Goal: Task Accomplishment & Management: Use online tool/utility

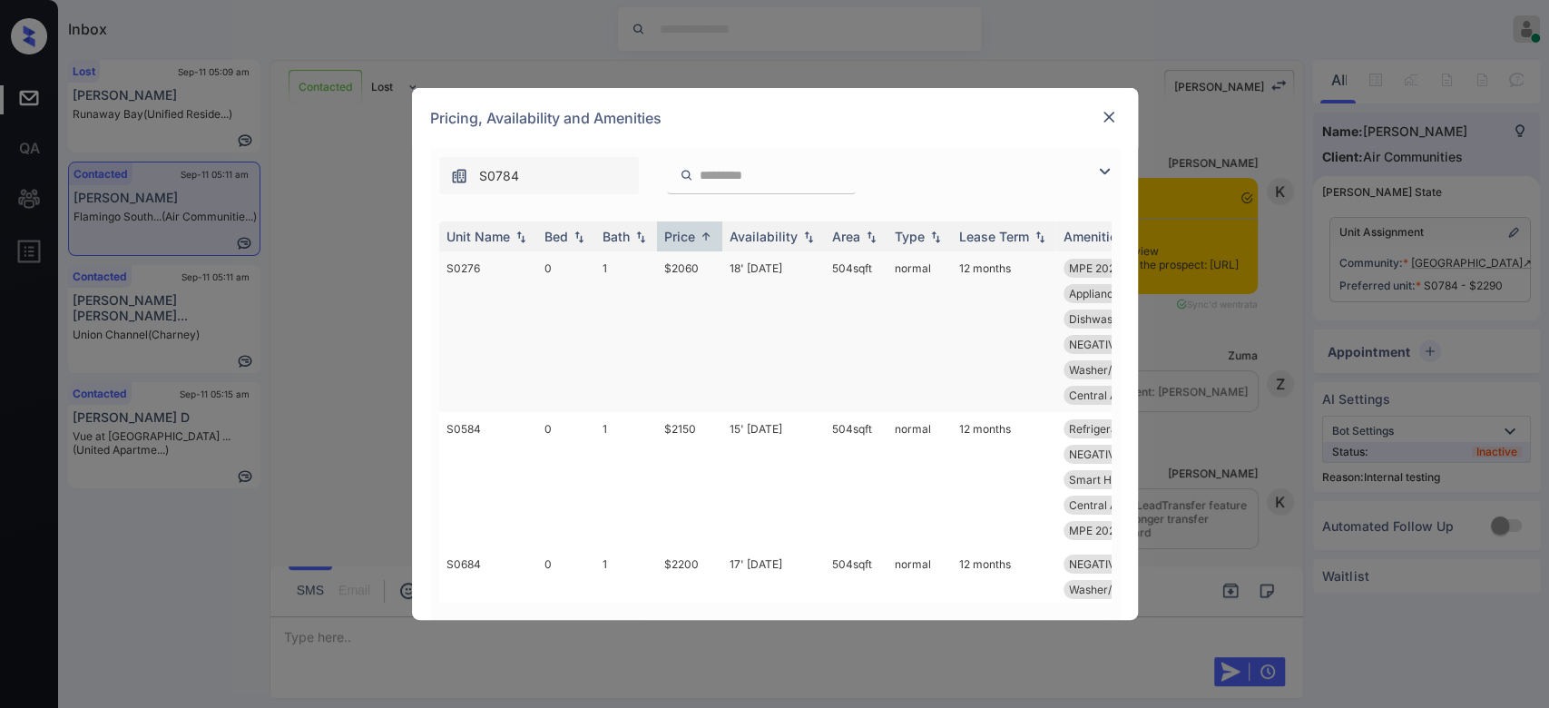
scroll to position [11117, 0]
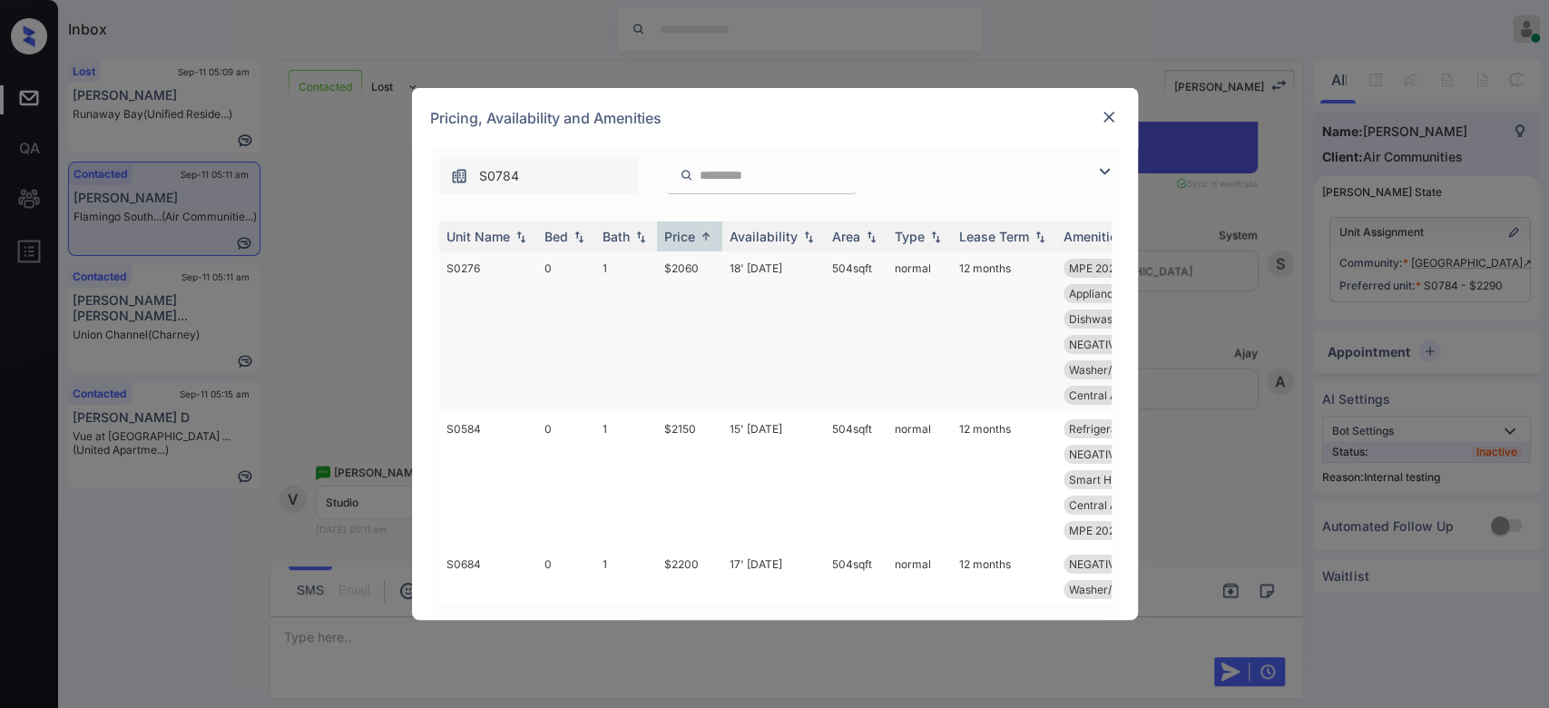
click at [689, 271] on td "$2060" at bounding box center [689, 331] width 65 height 161
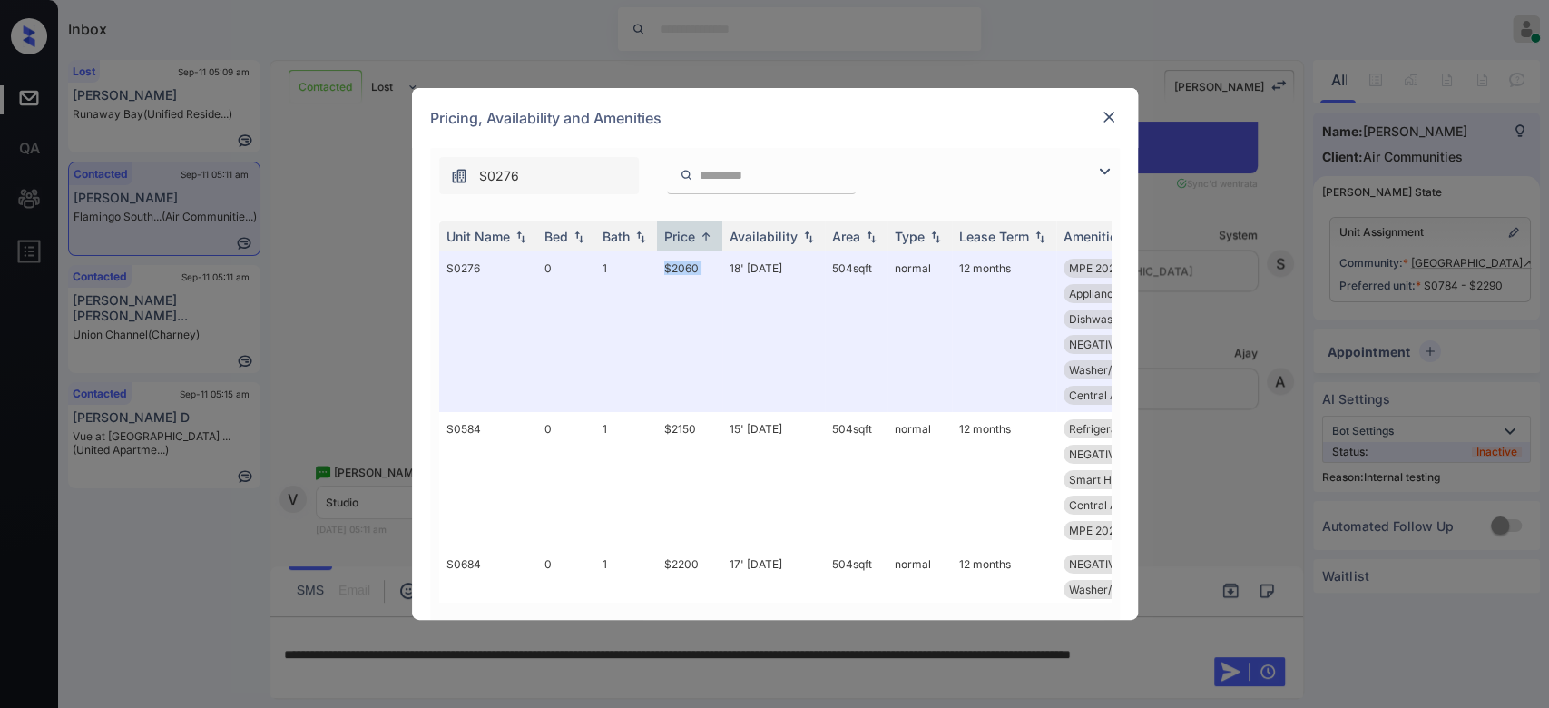
click at [1114, 120] on img at bounding box center [1109, 117] width 18 height 18
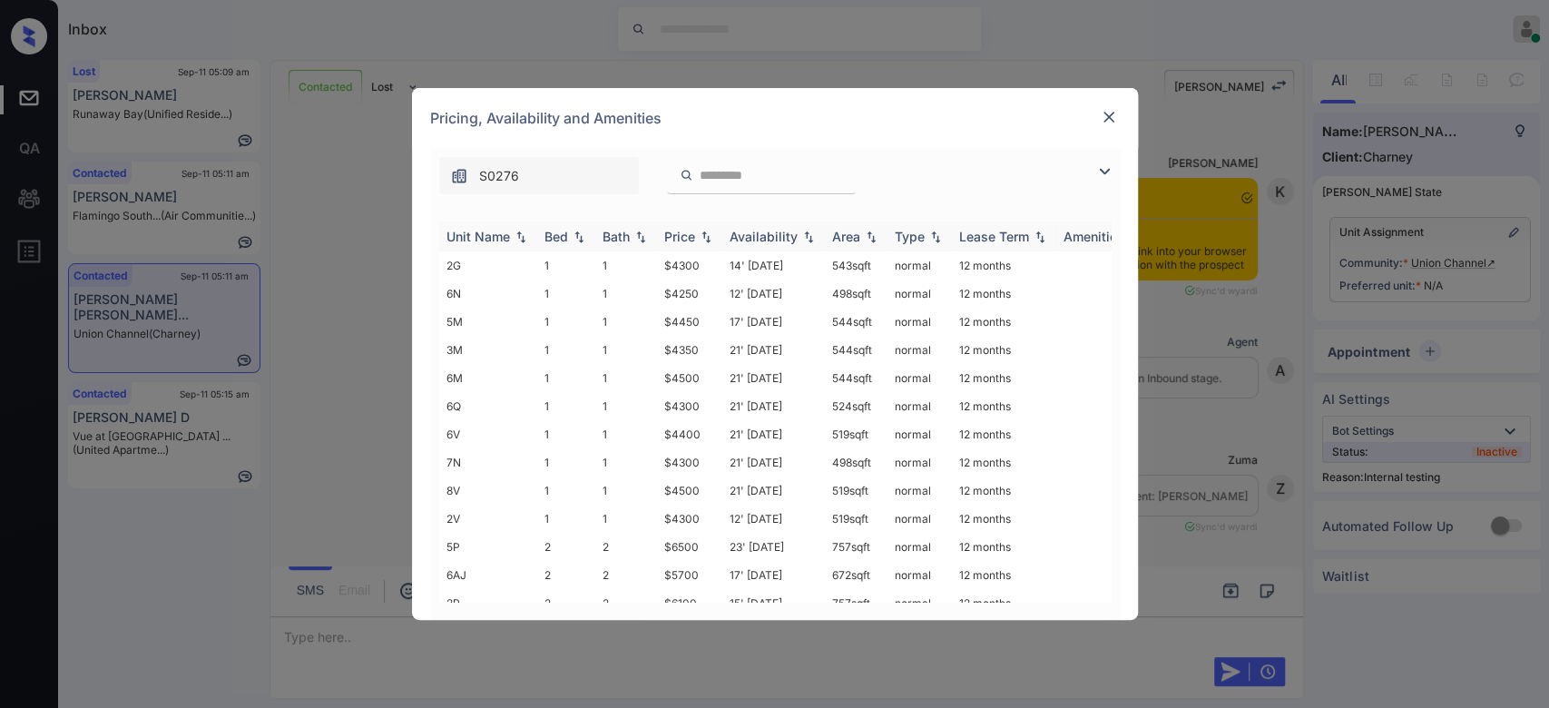
scroll to position [4589, 0]
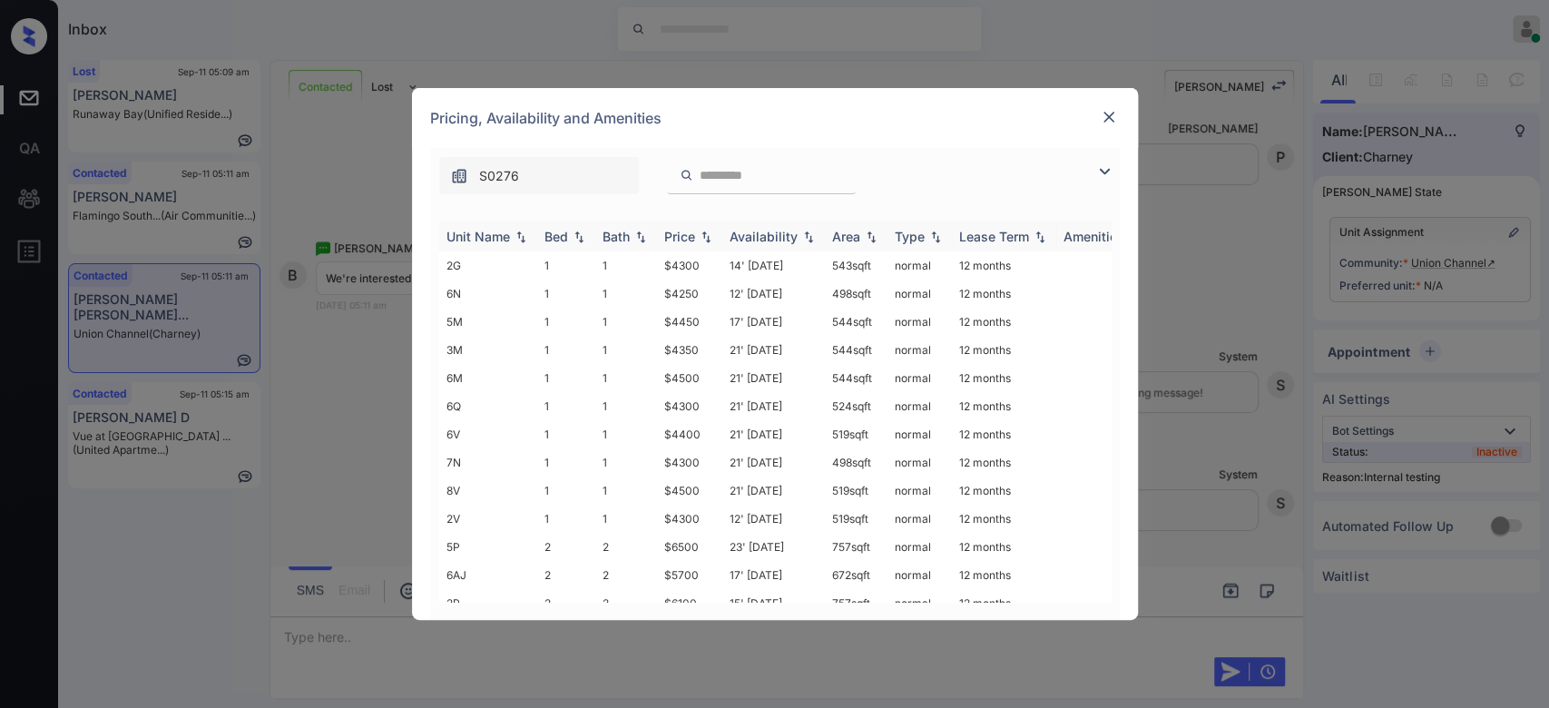
click at [682, 232] on div "Price" at bounding box center [679, 236] width 31 height 15
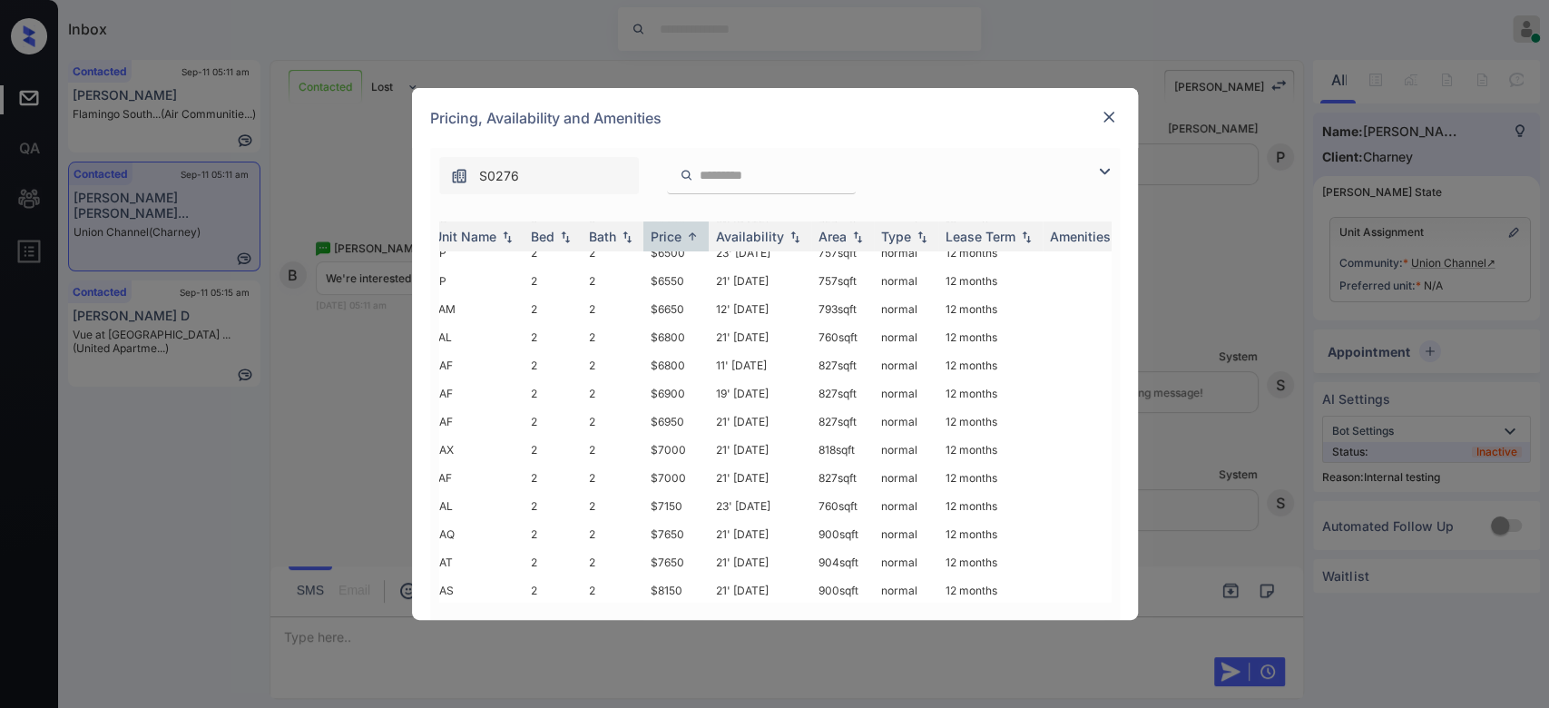
scroll to position [463, 14]
click at [739, 548] on td "21' [DATE]" at bounding box center [760, 562] width 103 height 28
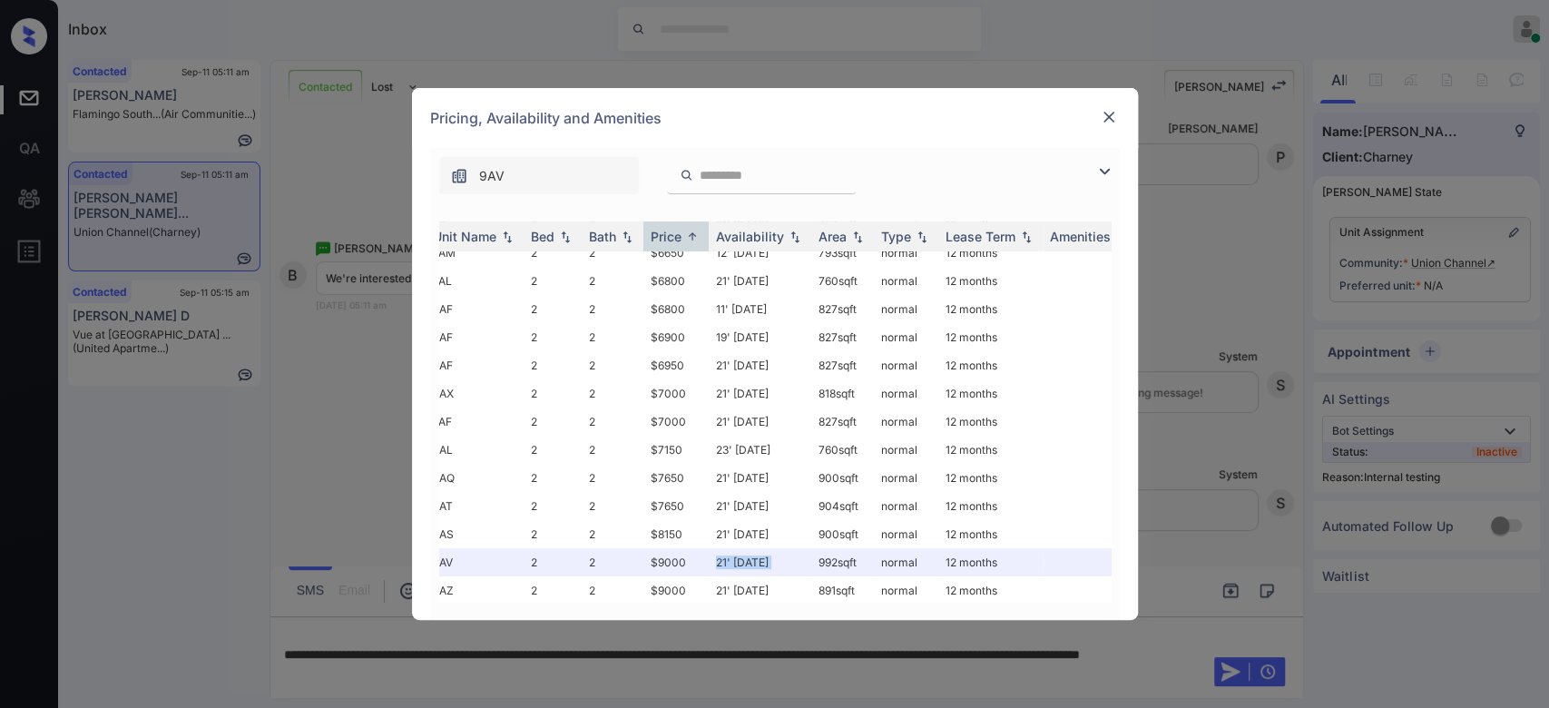
click at [1112, 108] on img at bounding box center [1109, 117] width 18 height 18
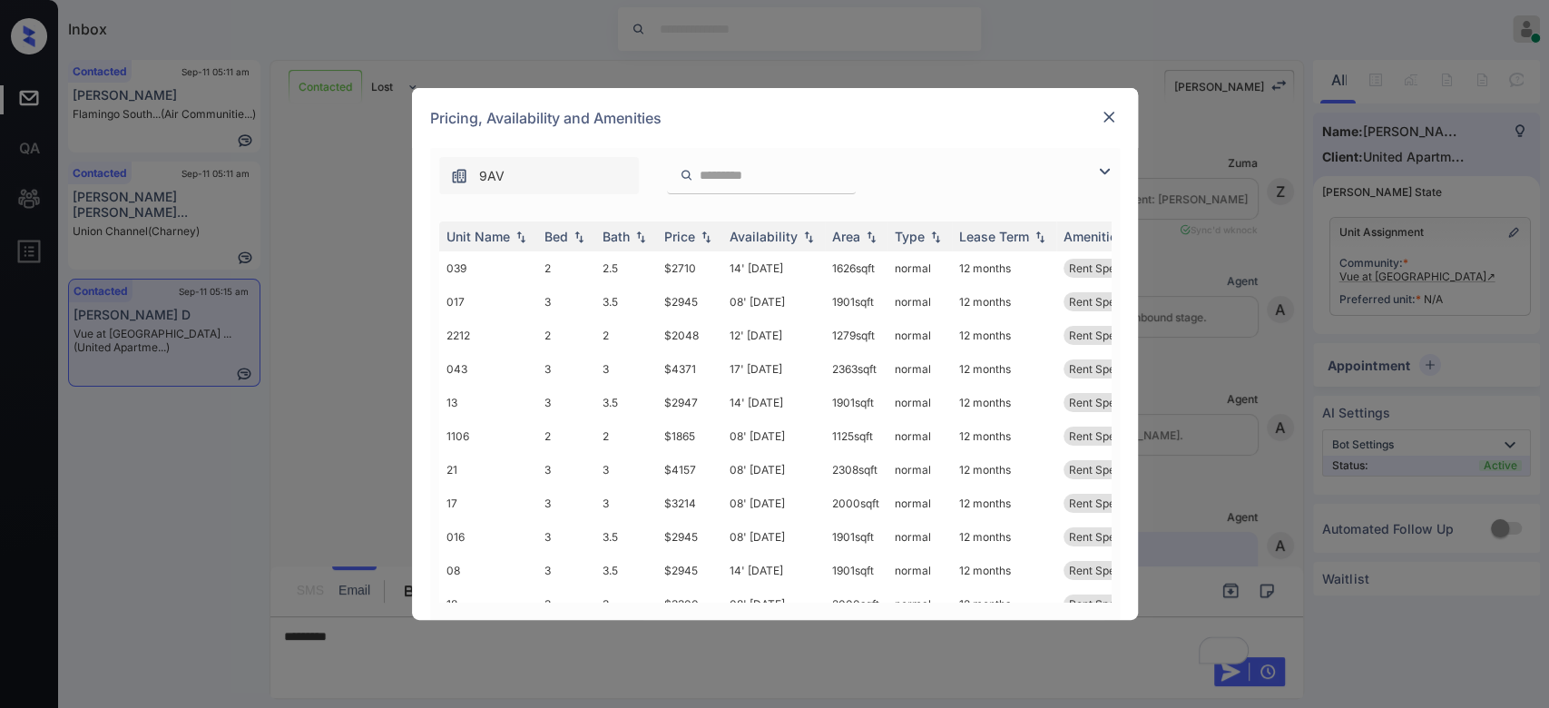
scroll to position [719, 0]
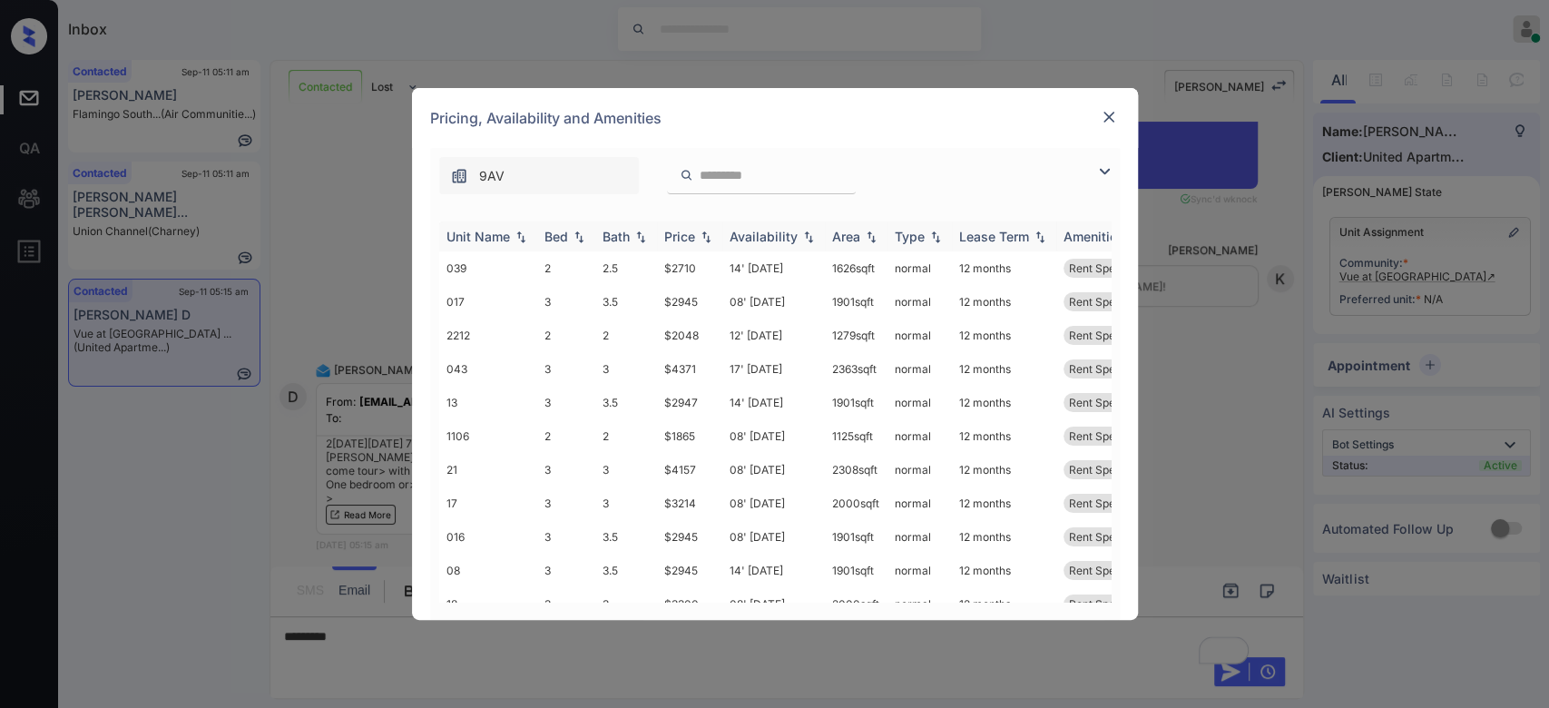
click at [690, 236] on div "Price" at bounding box center [679, 236] width 31 height 15
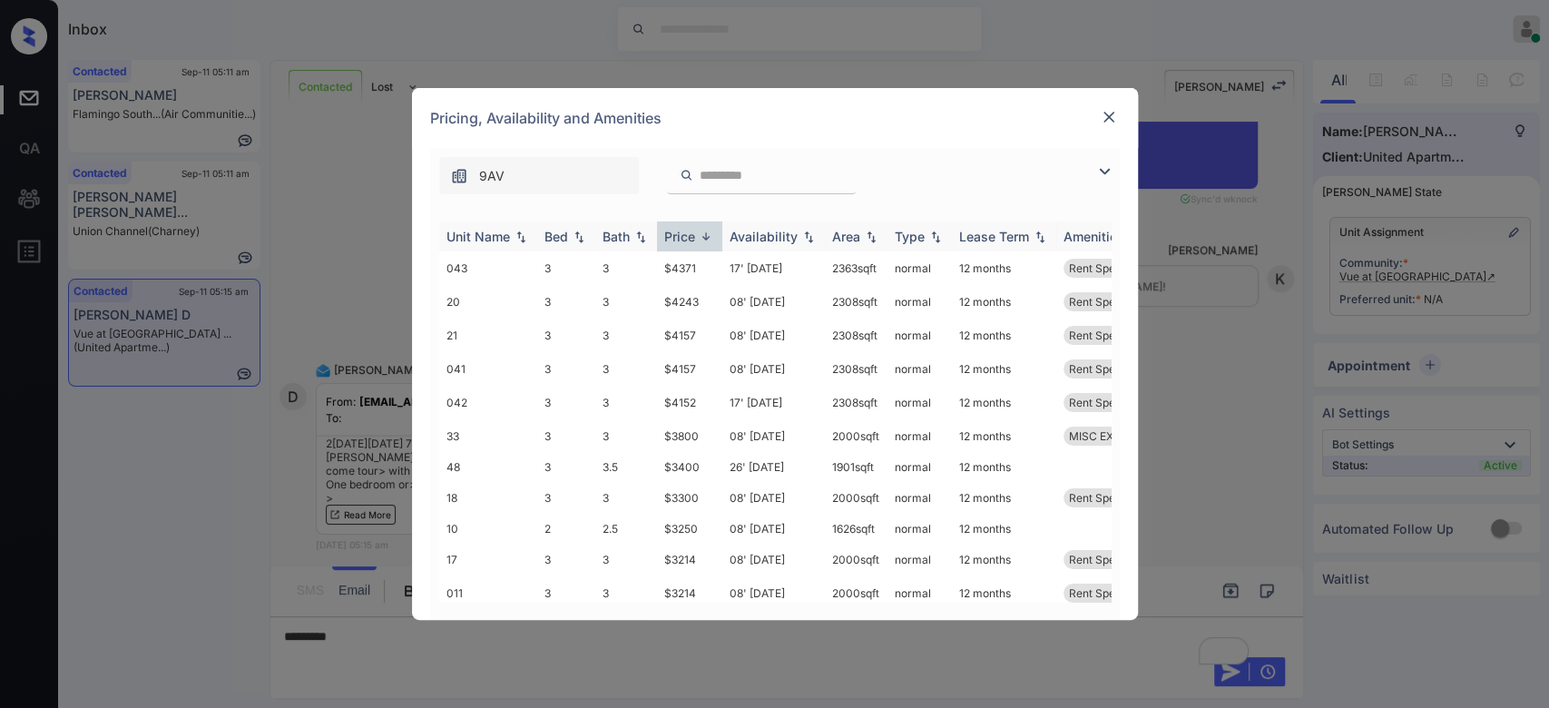
click at [690, 236] on div "Price" at bounding box center [679, 236] width 31 height 15
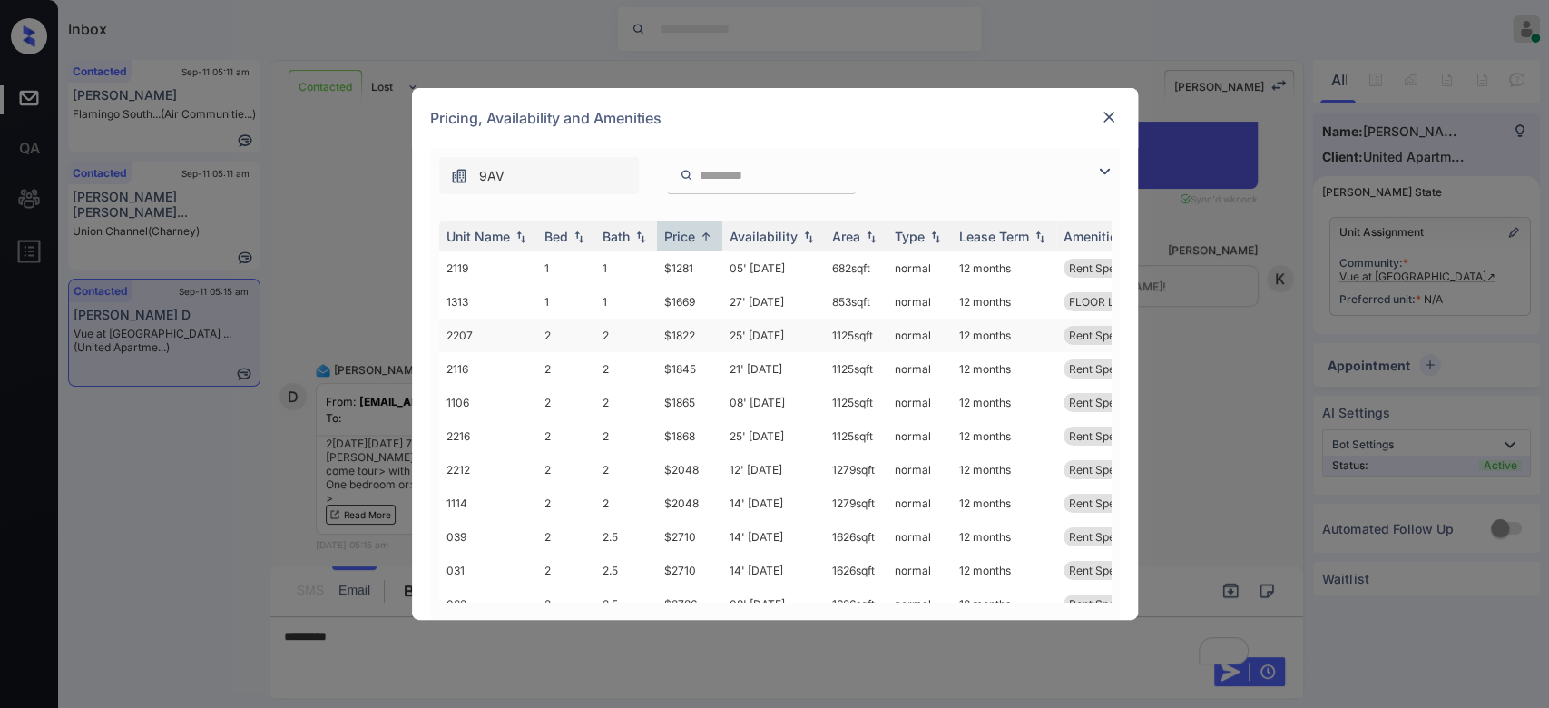
click at [685, 336] on td "$1822" at bounding box center [689, 336] width 65 height 34
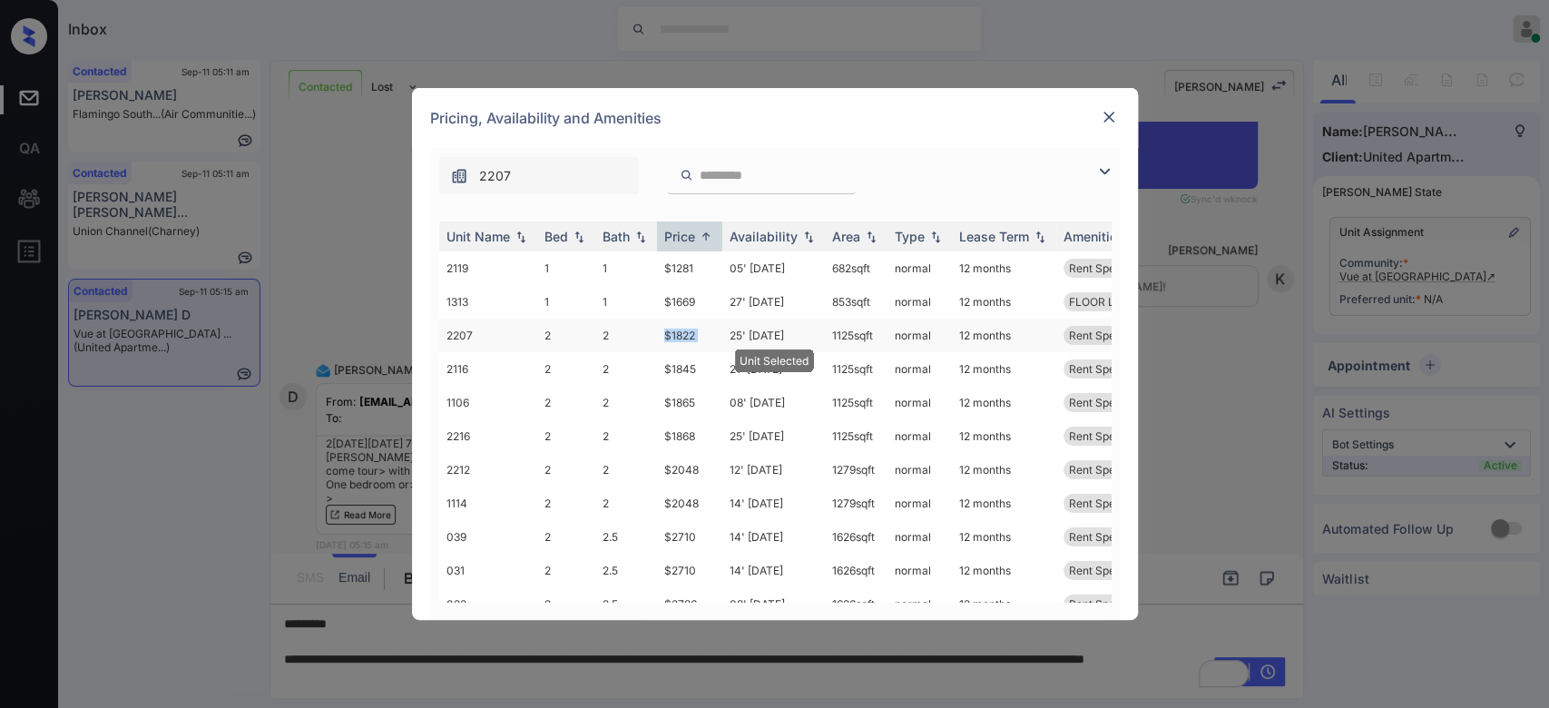
click at [685, 336] on td "$1822" at bounding box center [689, 336] width 65 height 34
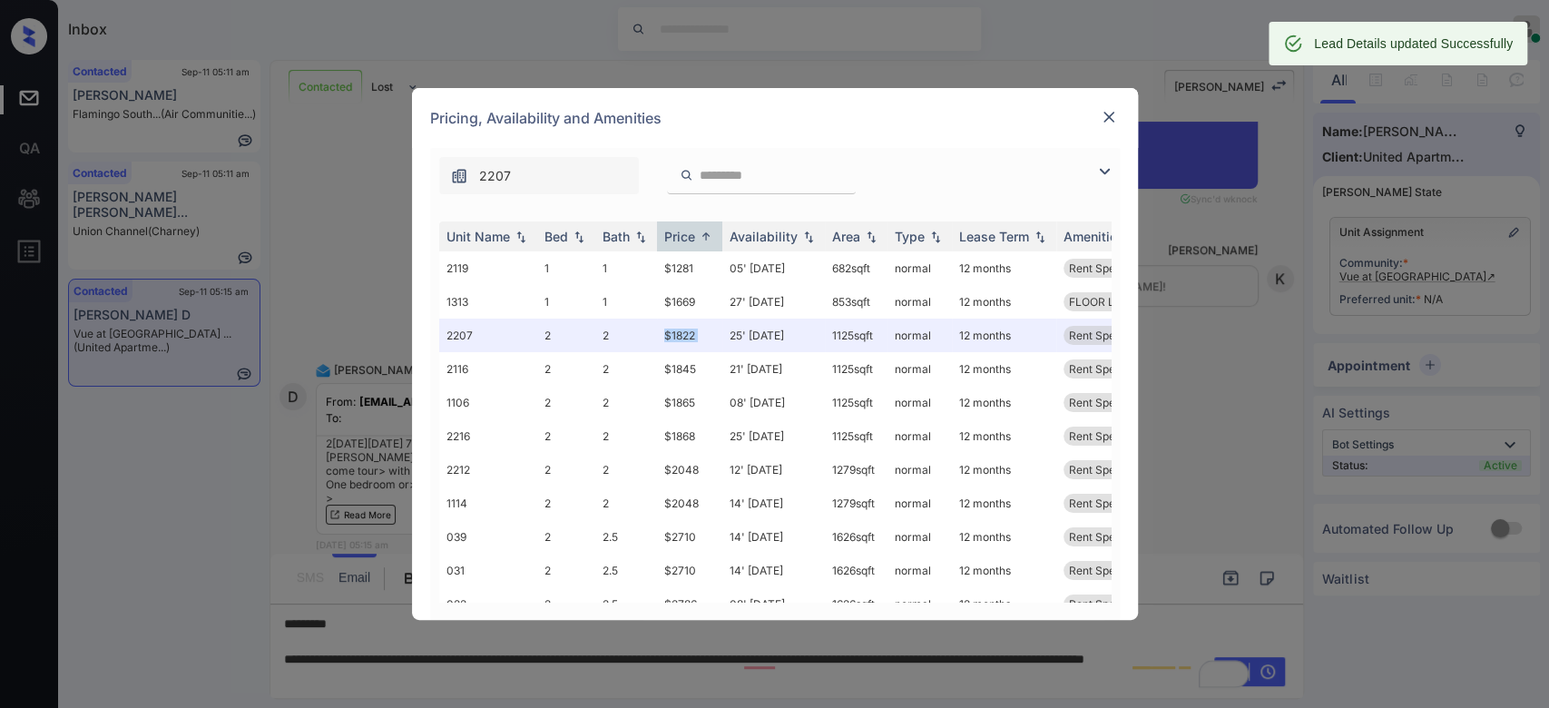
click at [1107, 120] on img at bounding box center [1109, 117] width 18 height 18
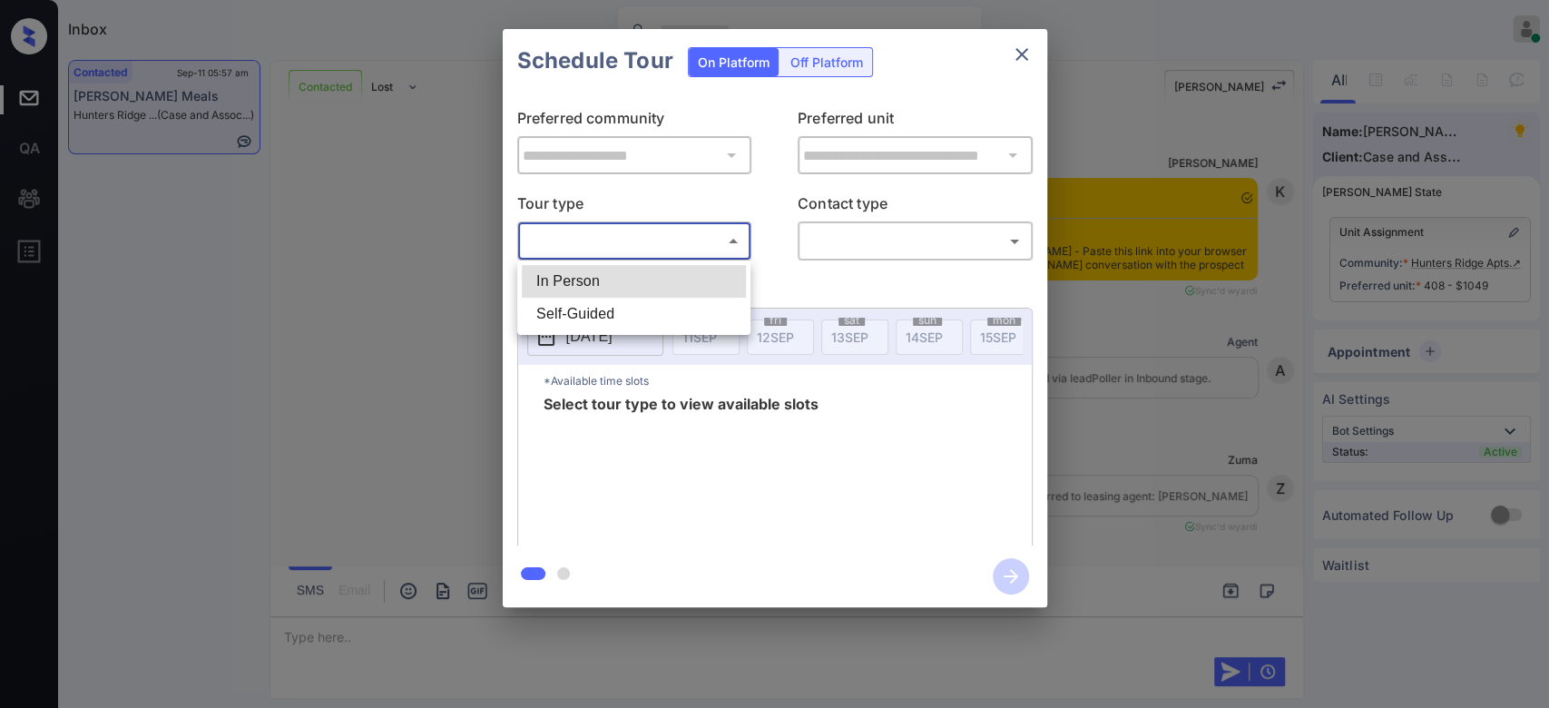
scroll to position [3327, 0]
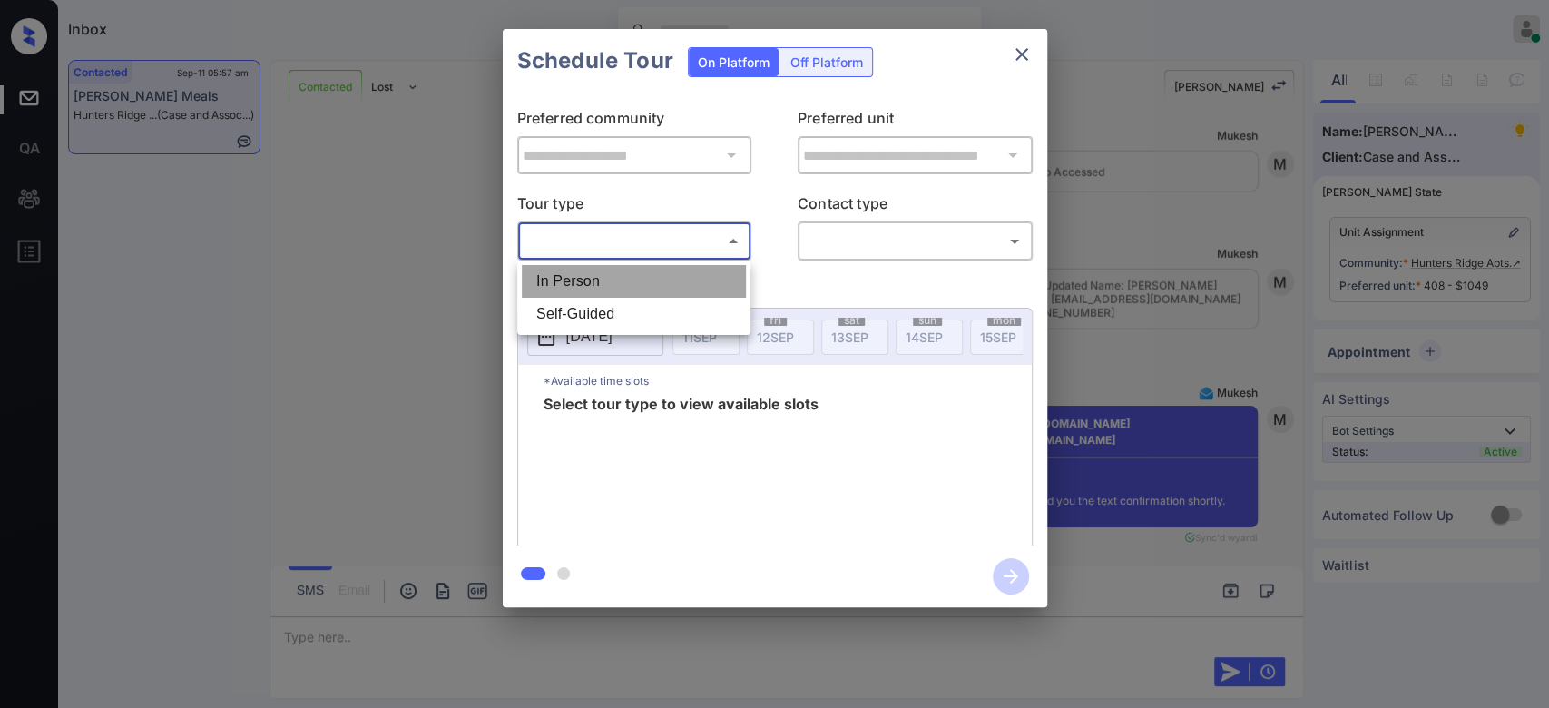
click at [612, 275] on li "In Person" at bounding box center [634, 281] width 224 height 33
type input "********"
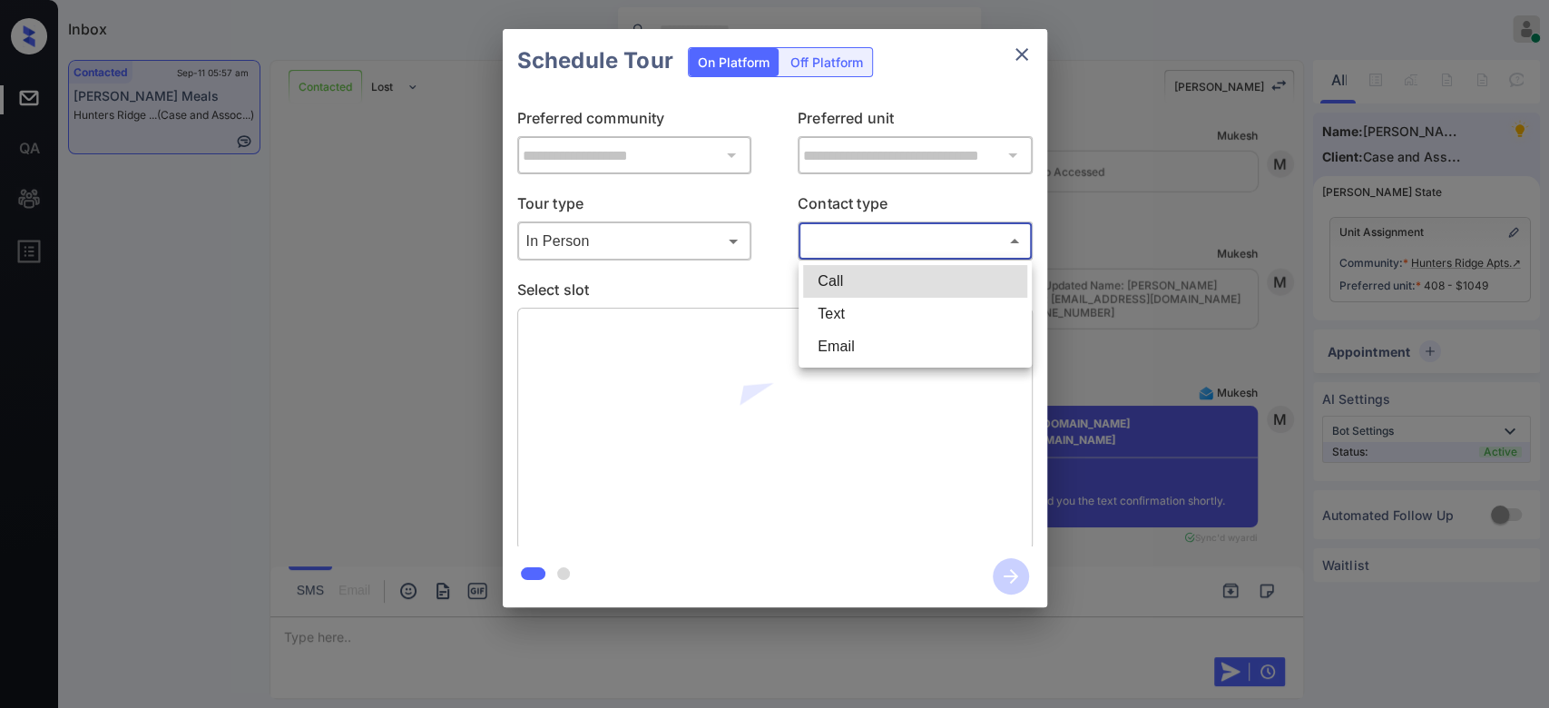
drag, startPoint x: 896, startPoint y: 239, endPoint x: 851, endPoint y: 315, distance: 88.3
click at [851, 315] on body "Inbox Mukesh Online Set yourself offline Set yourself on break Profile Switch t…" at bounding box center [774, 354] width 1549 height 708
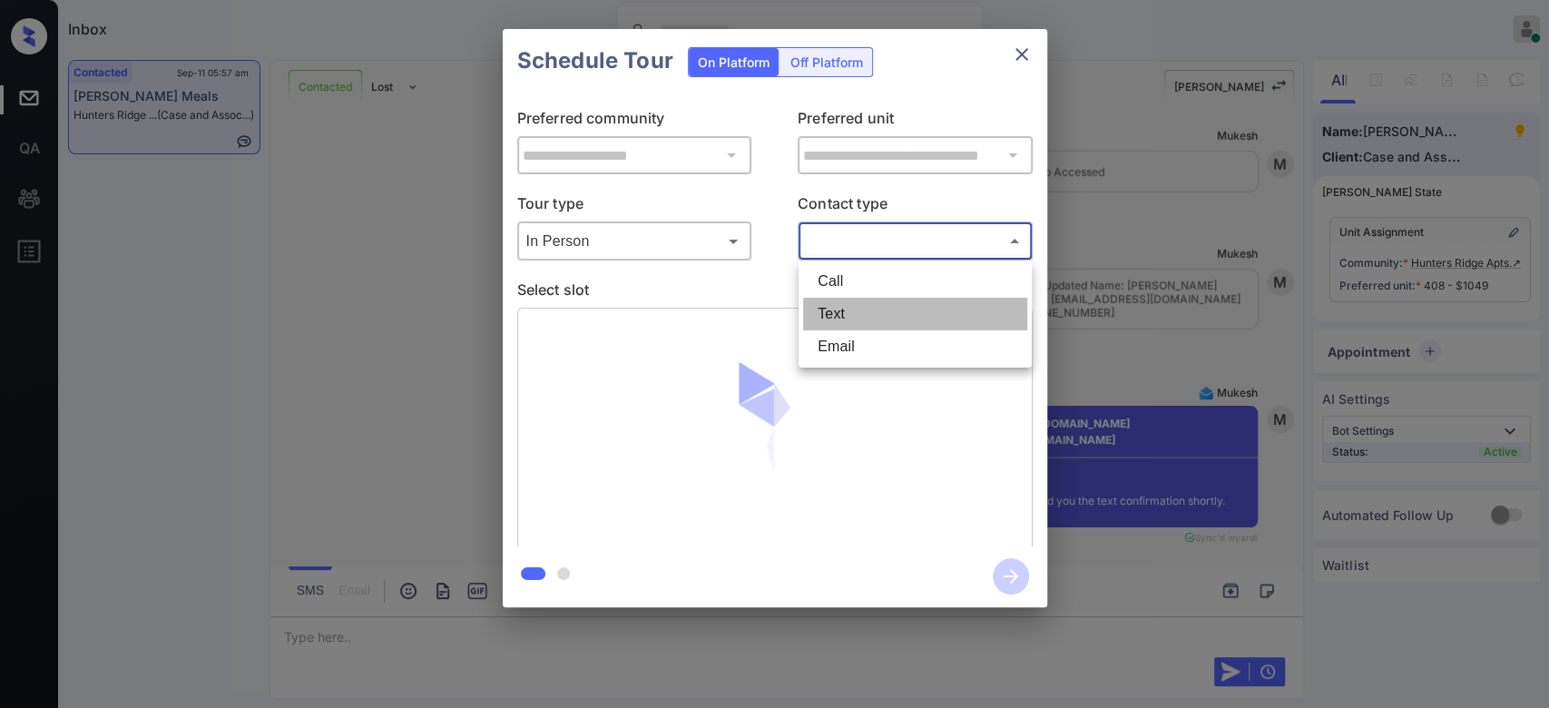
click at [851, 315] on li "Text" at bounding box center [915, 314] width 224 height 33
type input "****"
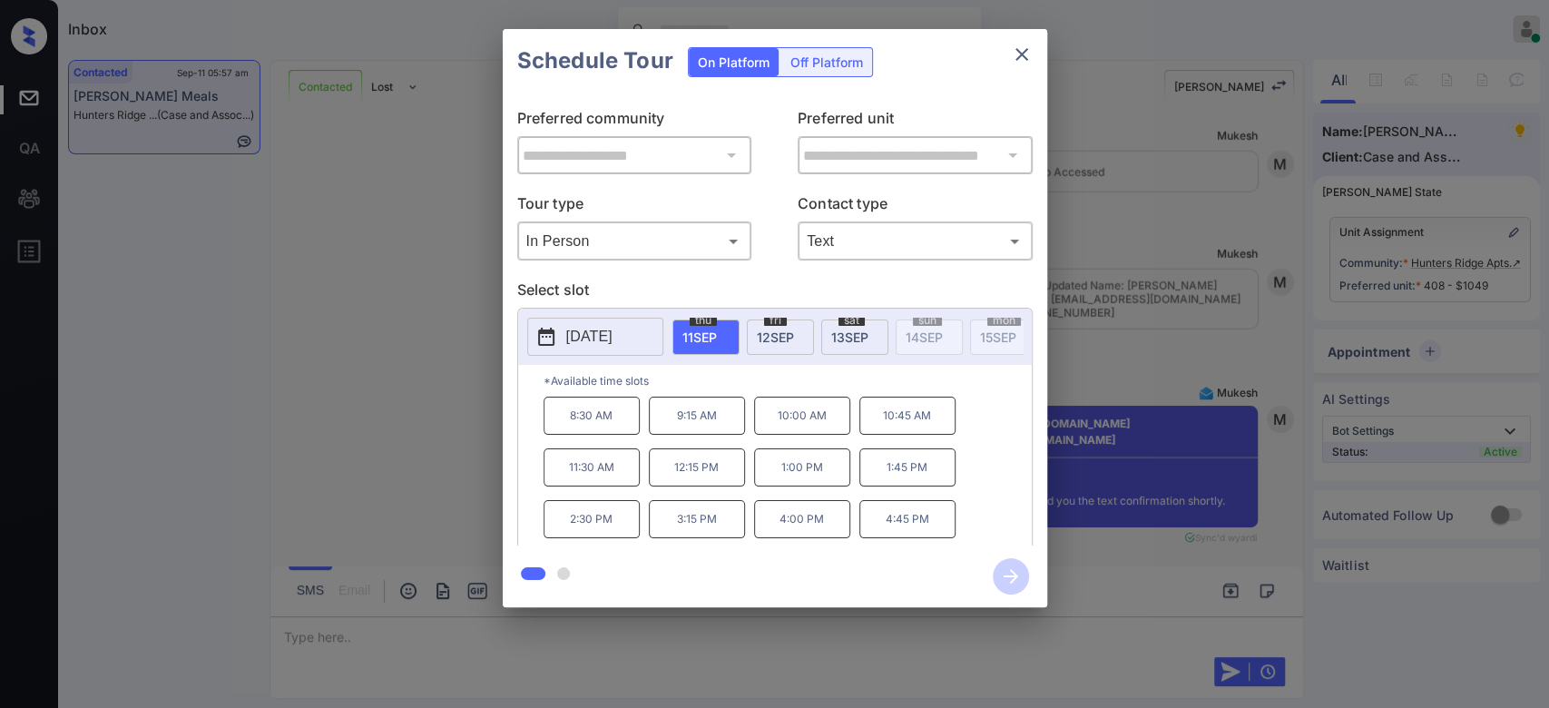
click at [775, 336] on span "12 SEP" at bounding box center [775, 336] width 37 height 15
click at [771, 482] on p "1:00 PM" at bounding box center [802, 467] width 96 height 38
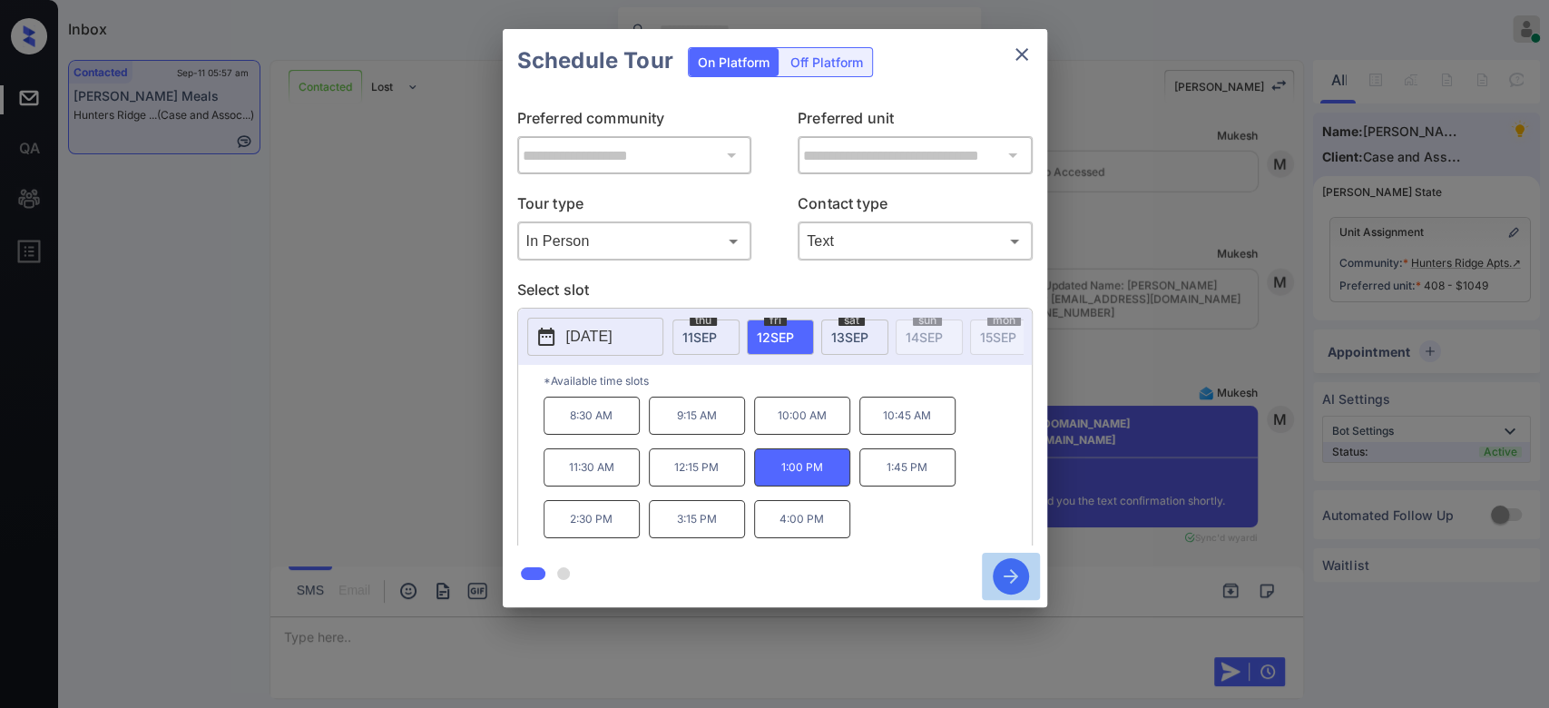
click at [1001, 585] on icon "button" at bounding box center [1011, 576] width 36 height 36
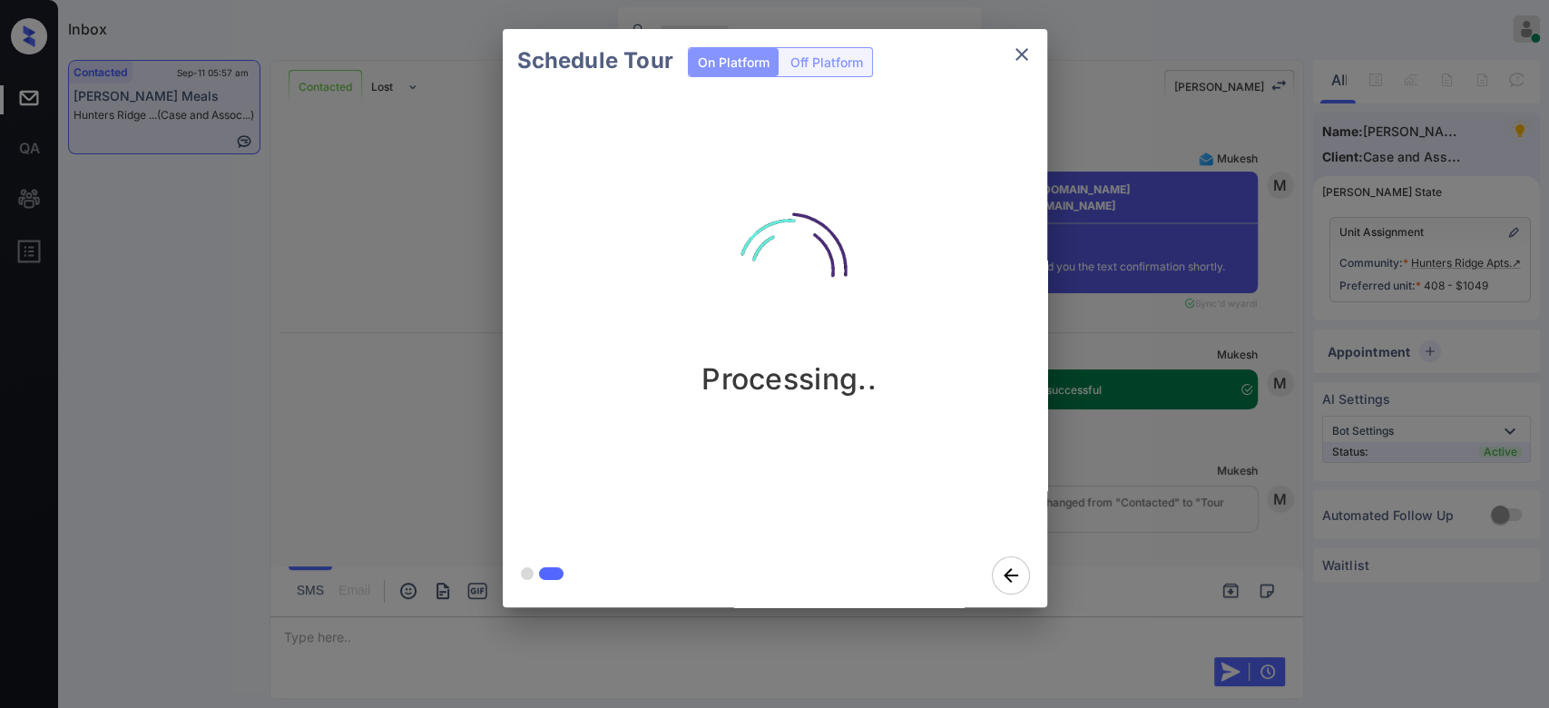
scroll to position [3566, 0]
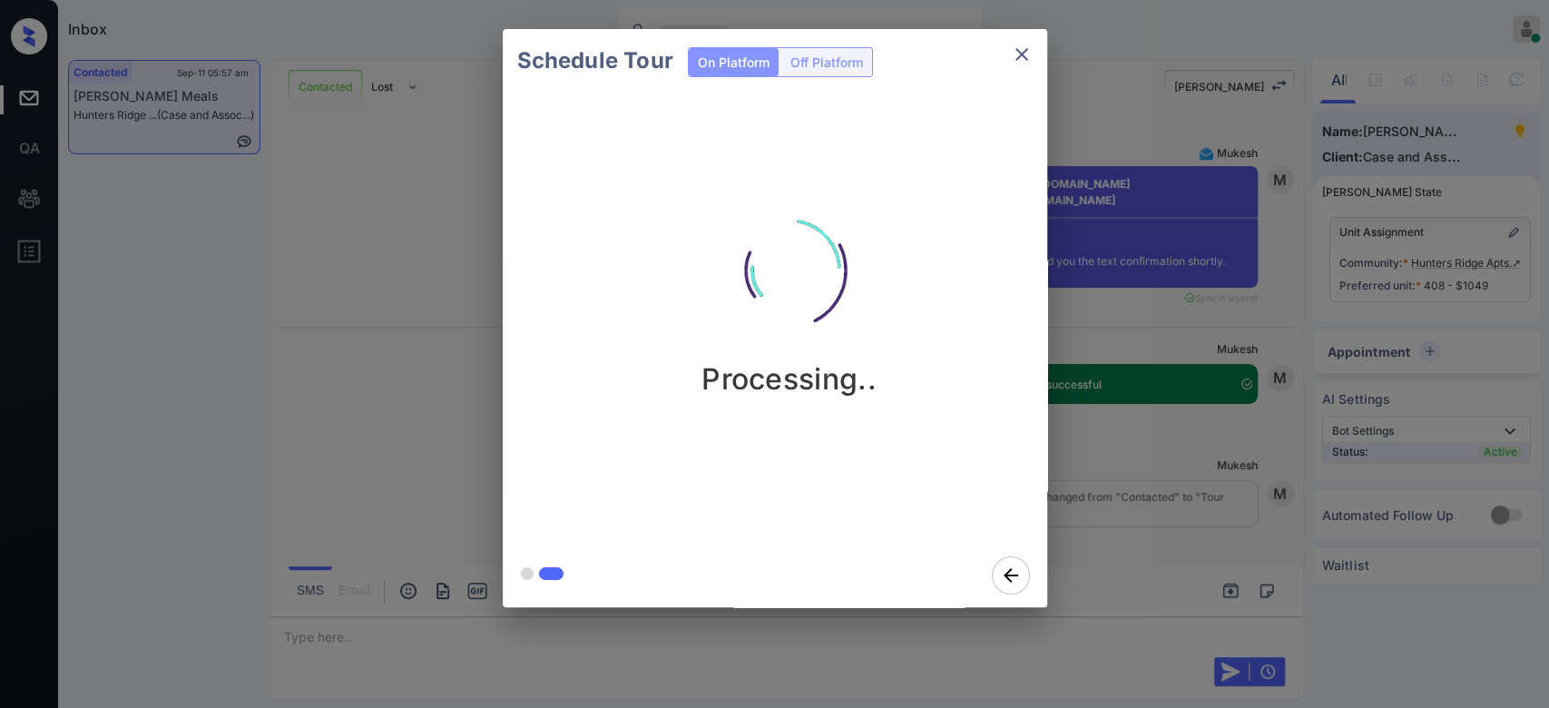
click at [1125, 133] on div "Schedule Tour On Platform Off Platform Processing.." at bounding box center [774, 318] width 1549 height 636
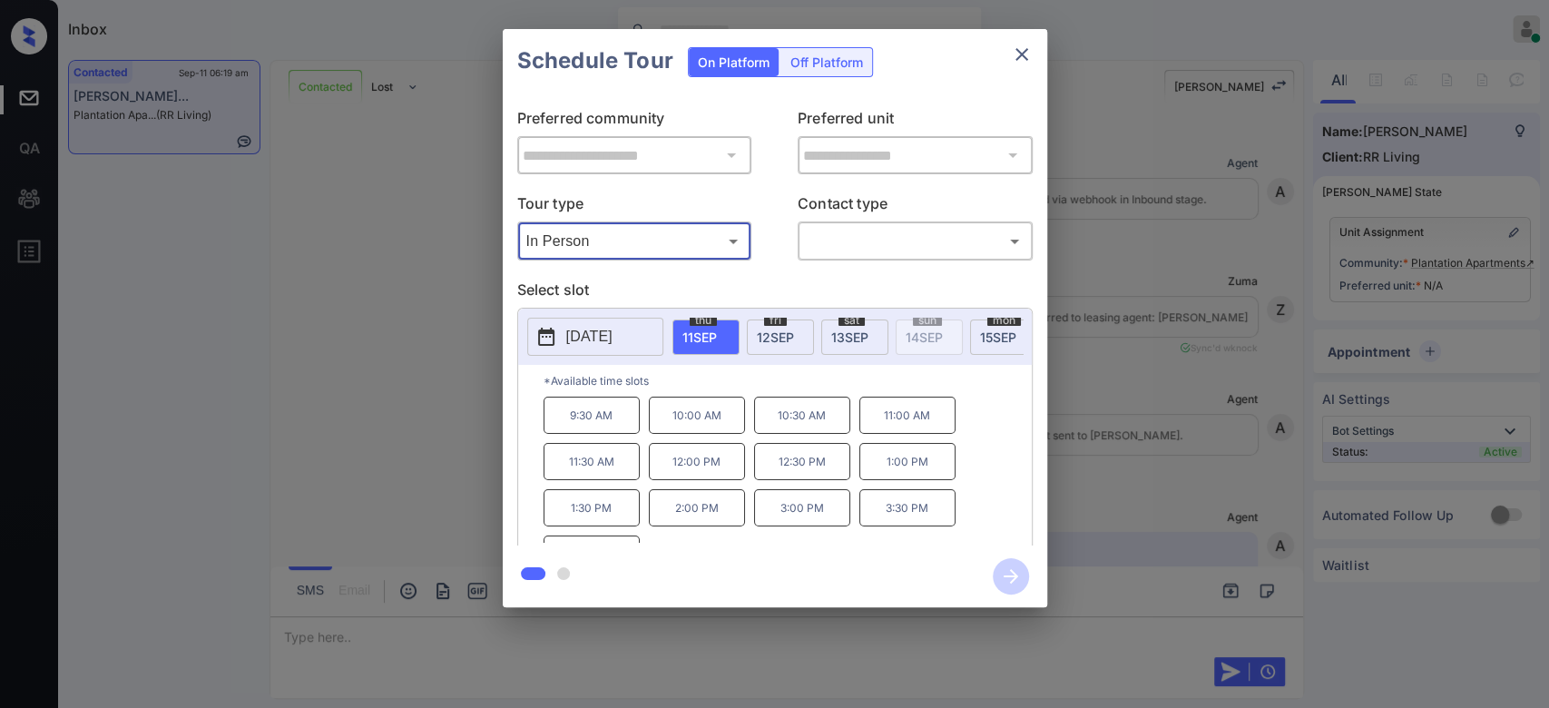
scroll to position [592, 0]
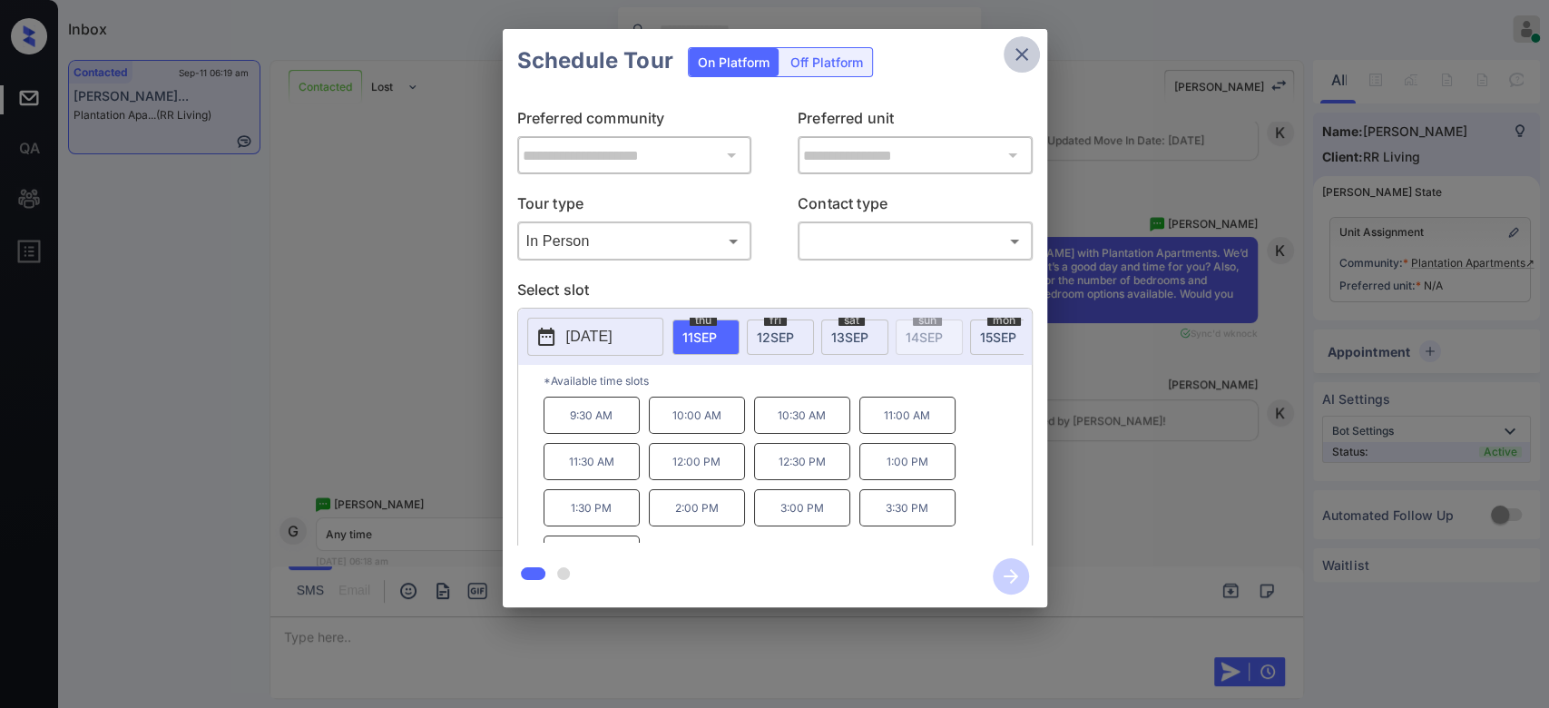
click at [1031, 54] on icon "close" at bounding box center [1022, 55] width 22 height 22
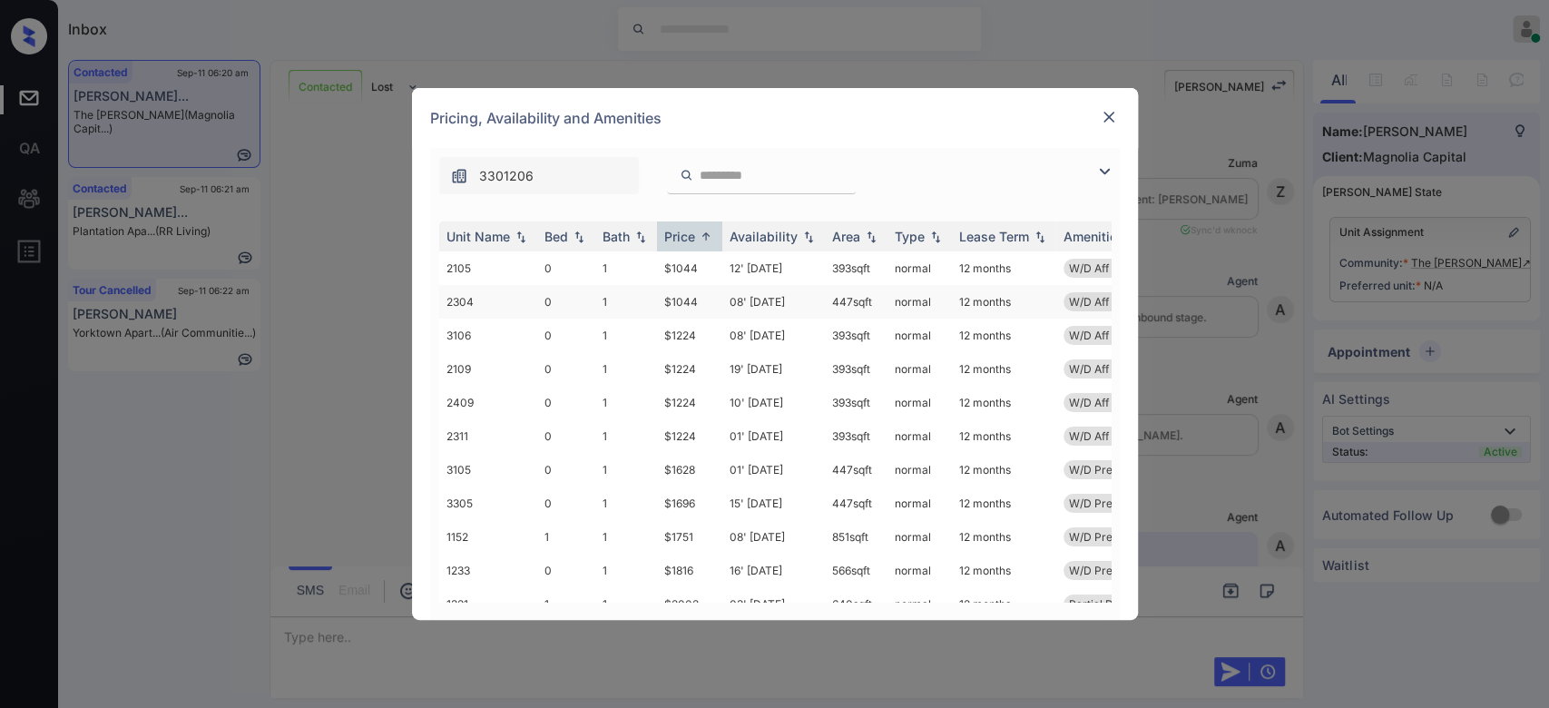
scroll to position [944, 0]
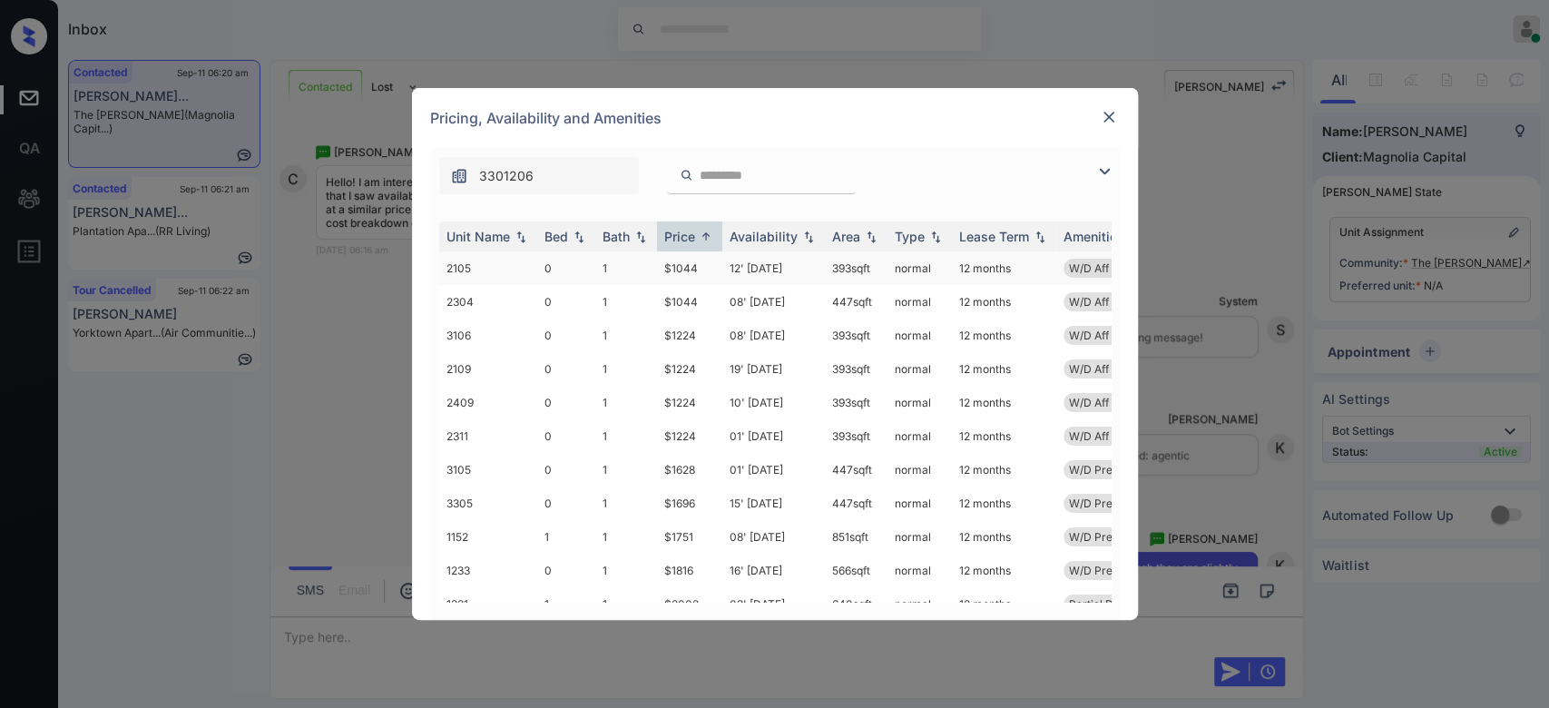
click at [700, 270] on td "$1044" at bounding box center [689, 268] width 65 height 34
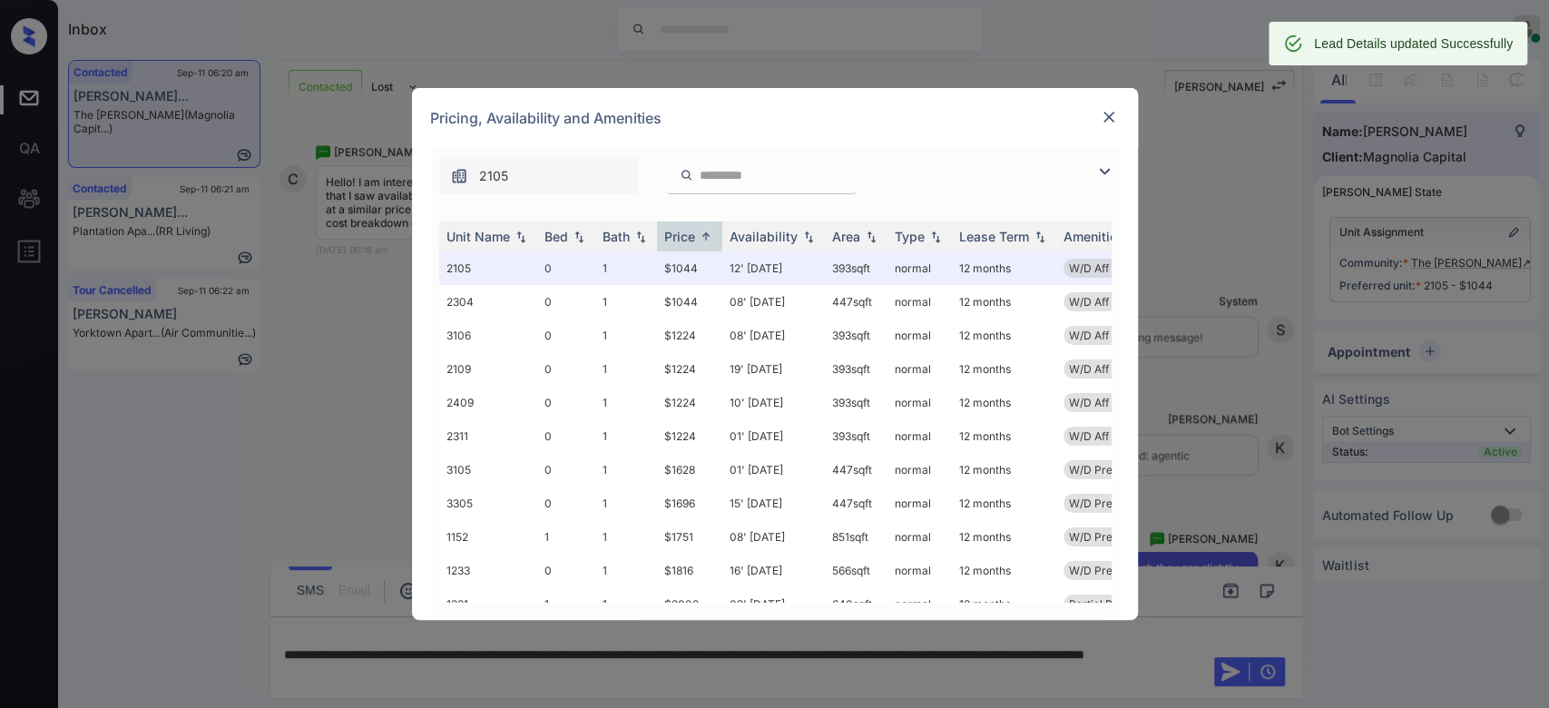
click at [1108, 130] on div "Pricing, Availability and Amenities" at bounding box center [775, 118] width 726 height 60
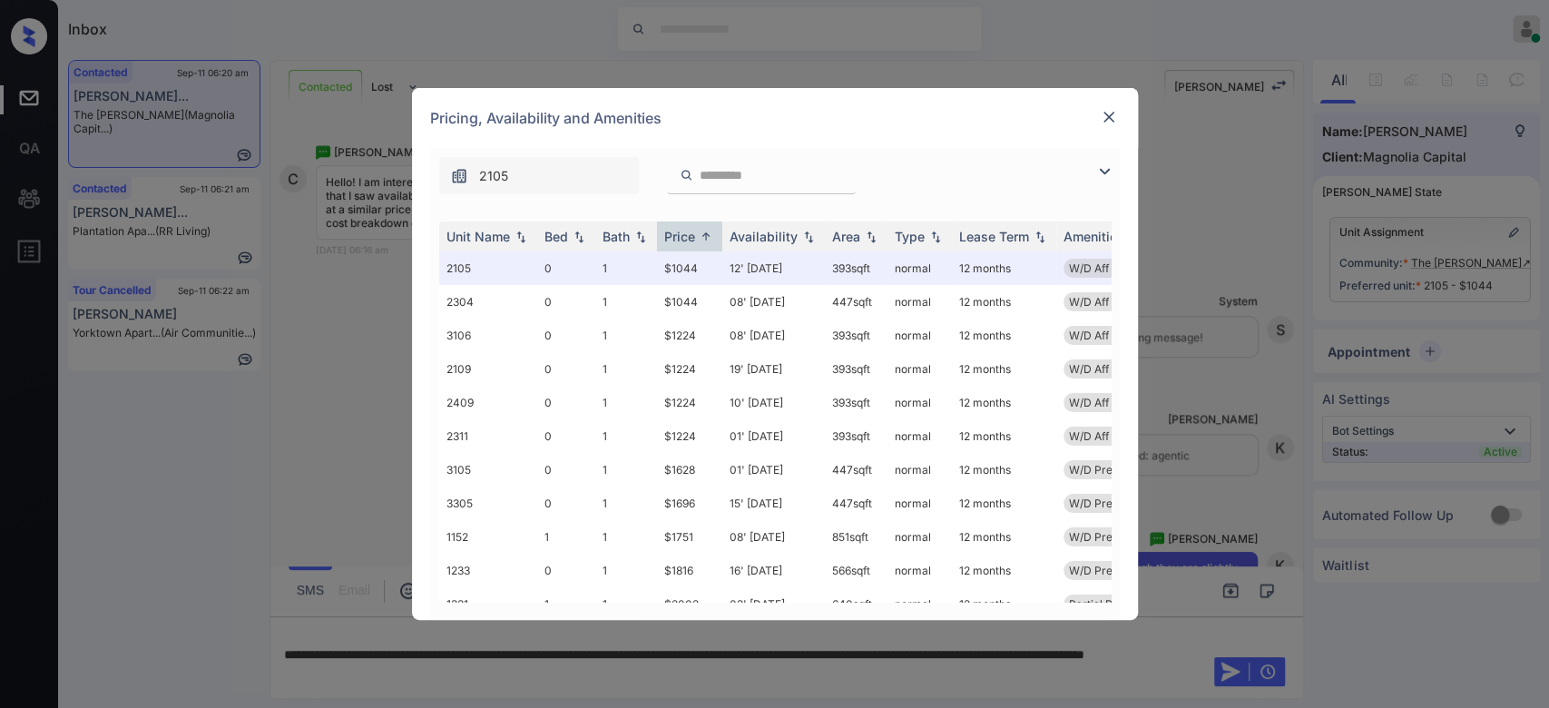
click at [1108, 121] on img at bounding box center [1109, 117] width 18 height 18
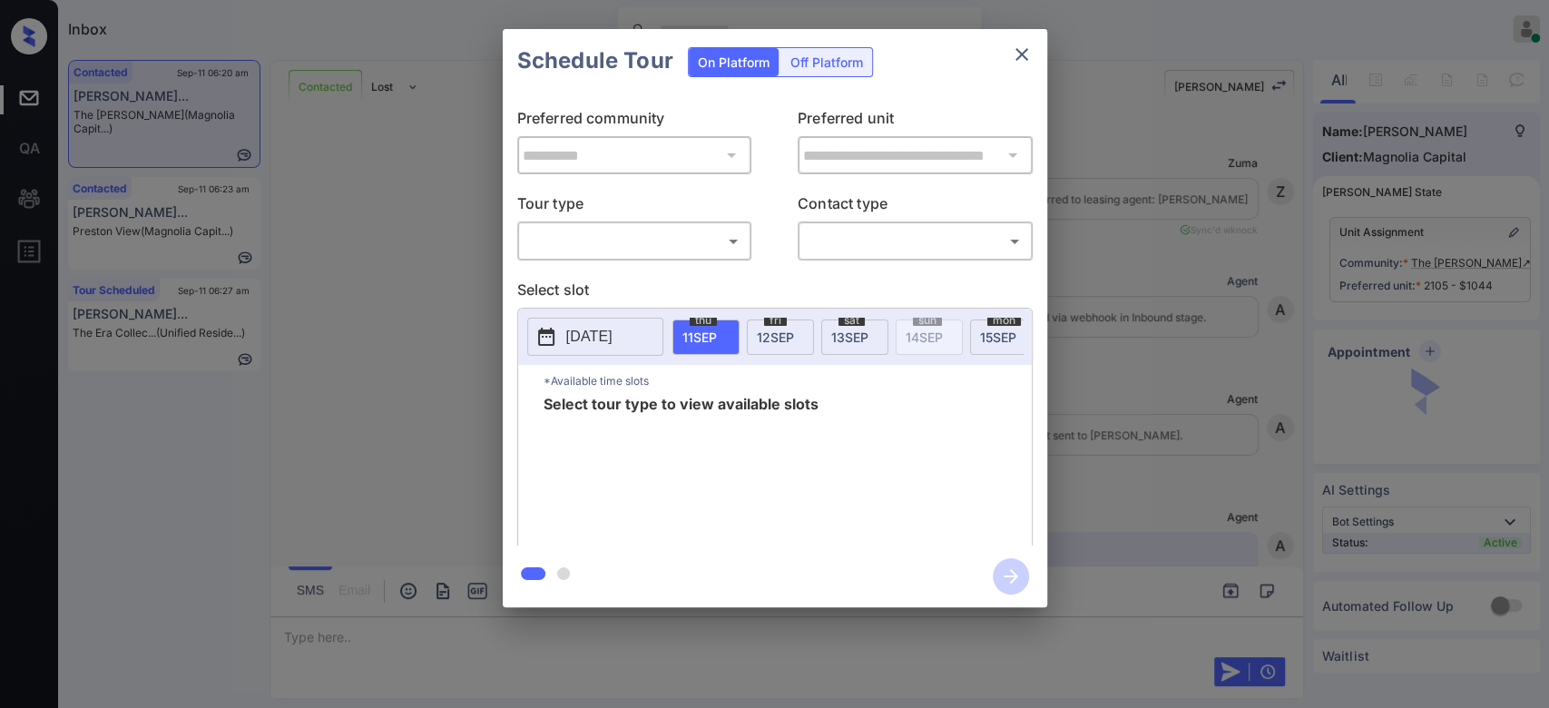
scroll to position [2410, 0]
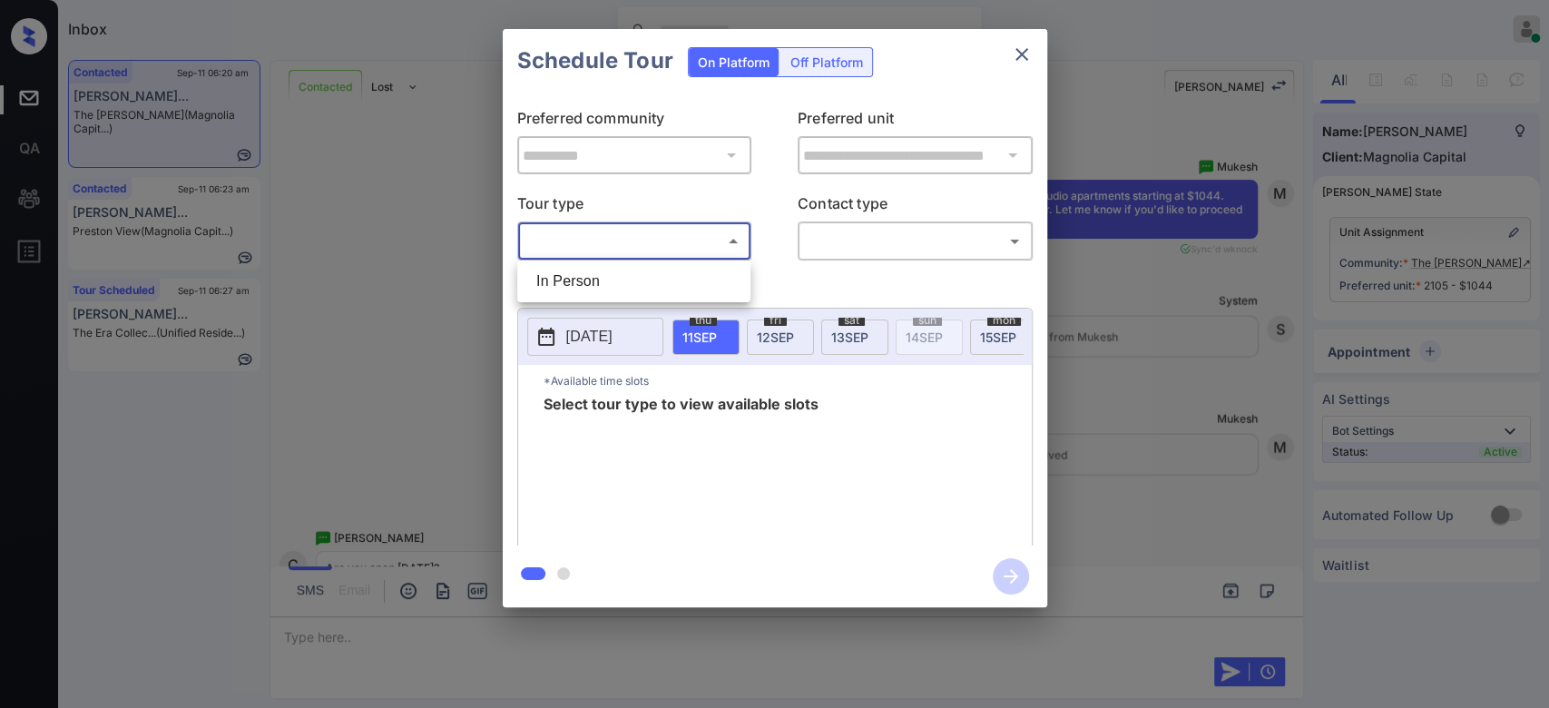
click at [643, 228] on body "Inbox Mukesh Online Set yourself offline Set yourself on break Profile Switch t…" at bounding box center [774, 354] width 1549 height 708
click at [610, 269] on li "In Person" at bounding box center [634, 281] width 224 height 33
type input "********"
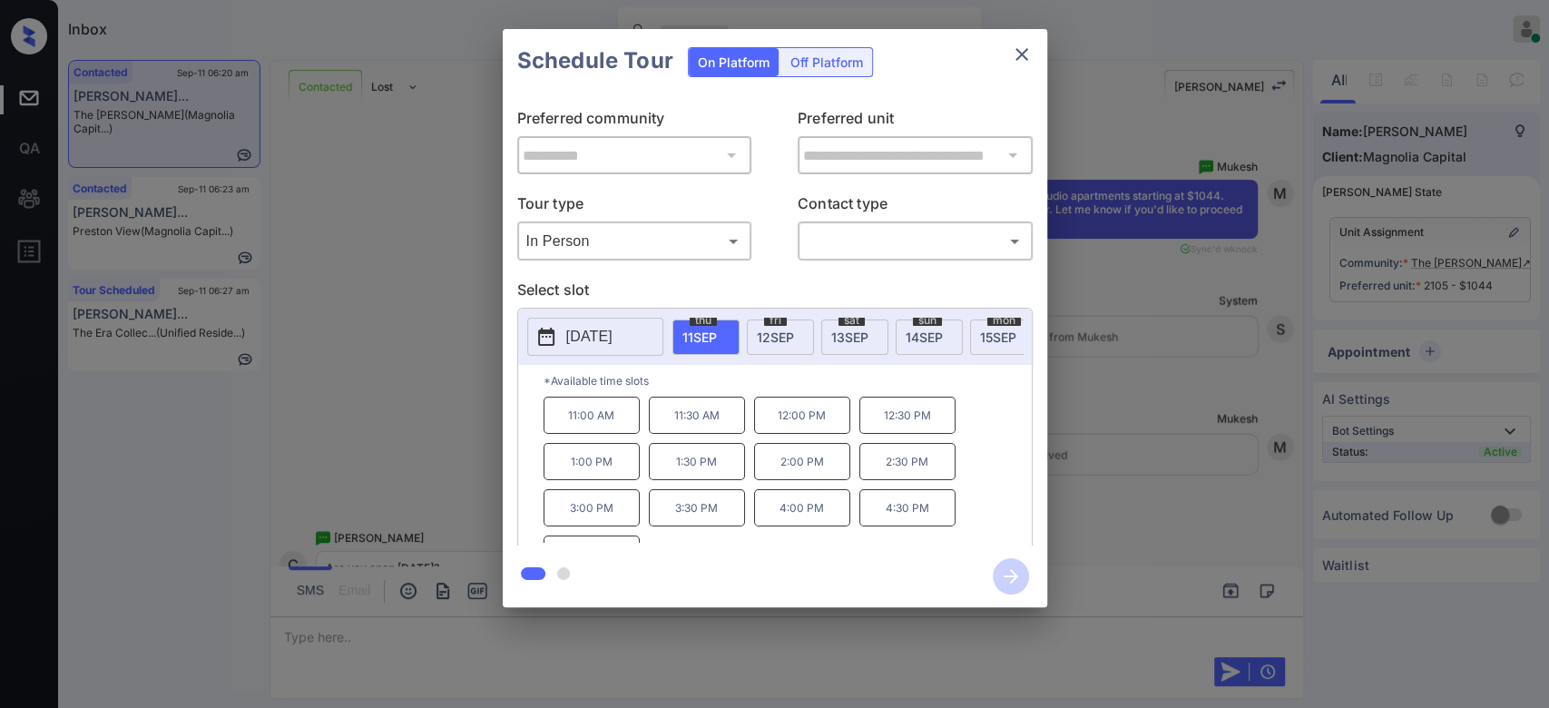
click at [849, 326] on div "sat 13 SEP" at bounding box center [854, 336] width 67 height 35
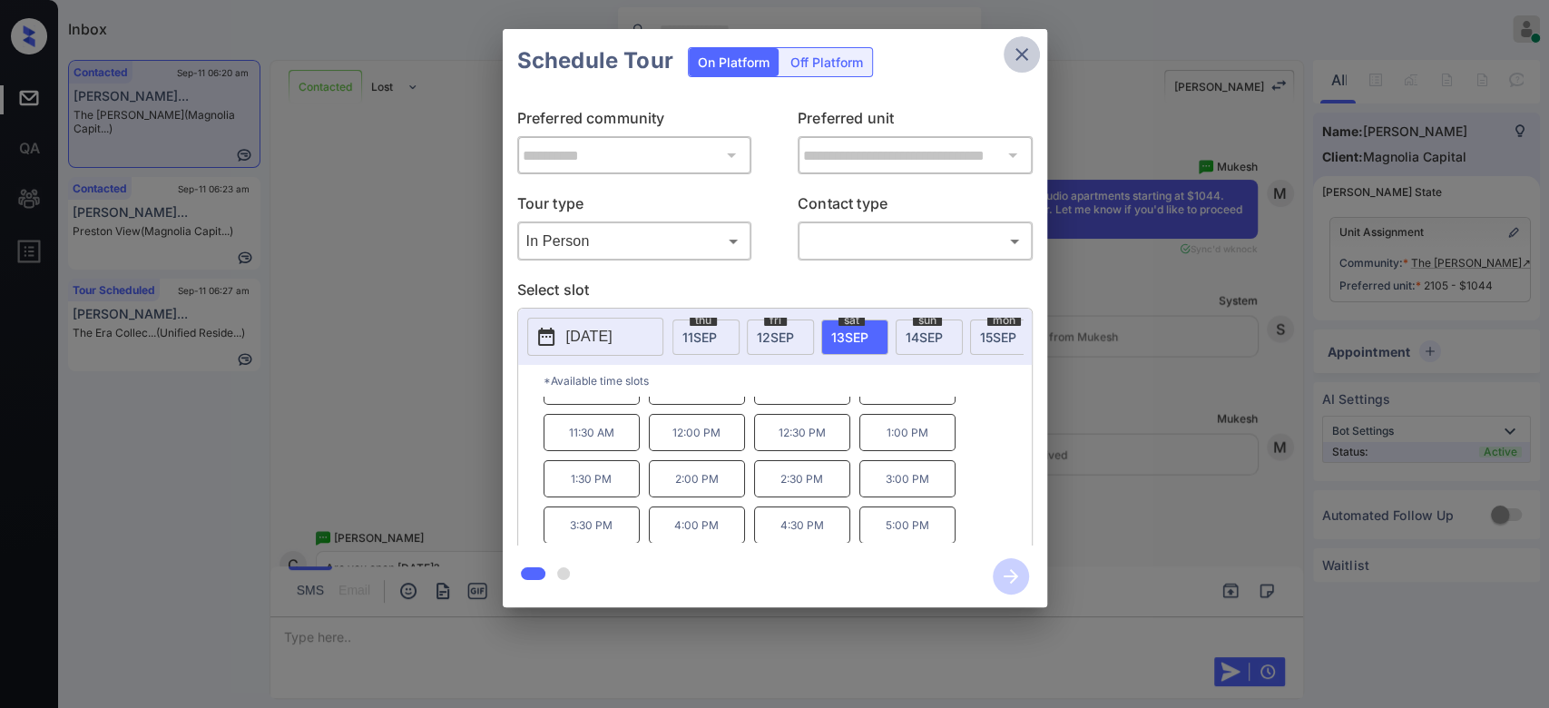
click at [1024, 49] on icon "close" at bounding box center [1022, 55] width 22 height 22
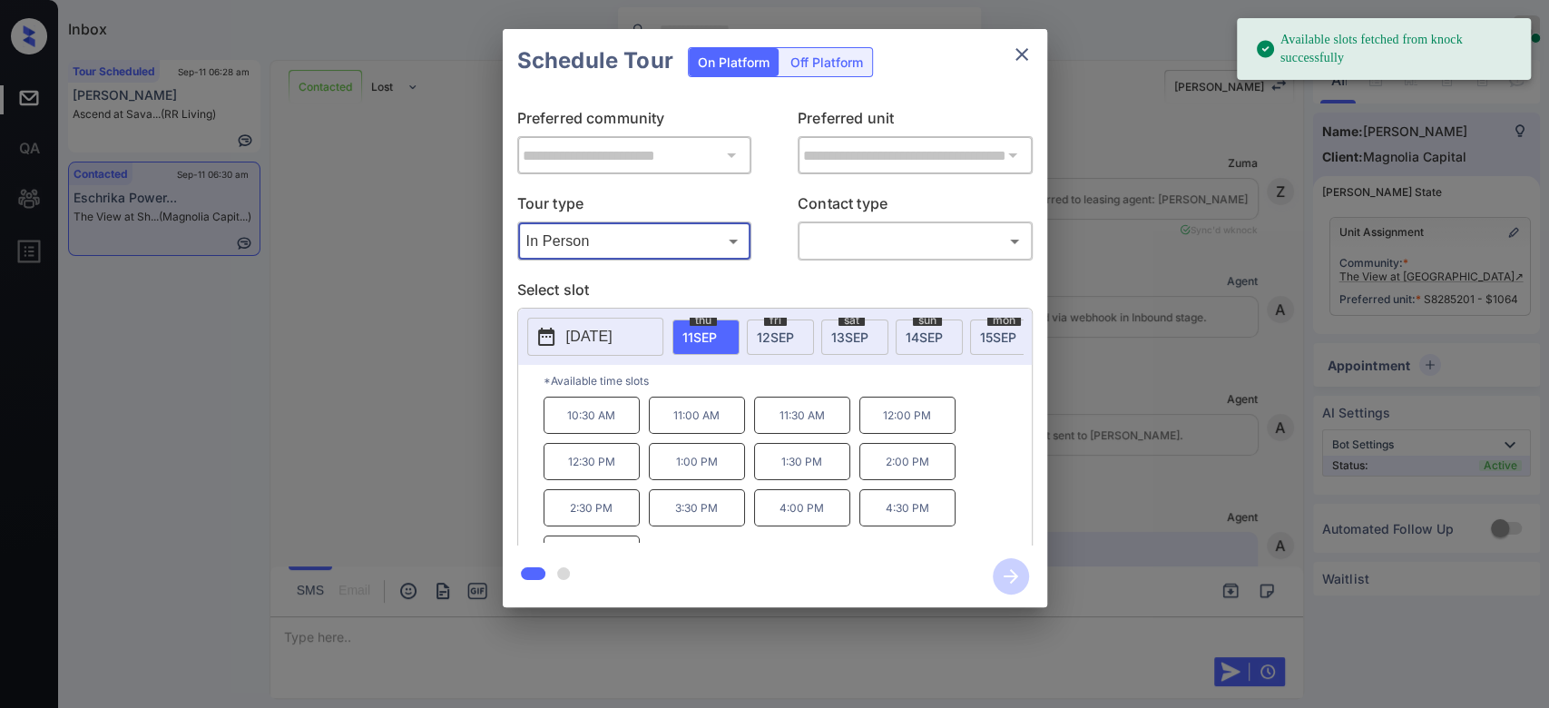
scroll to position [3242, 0]
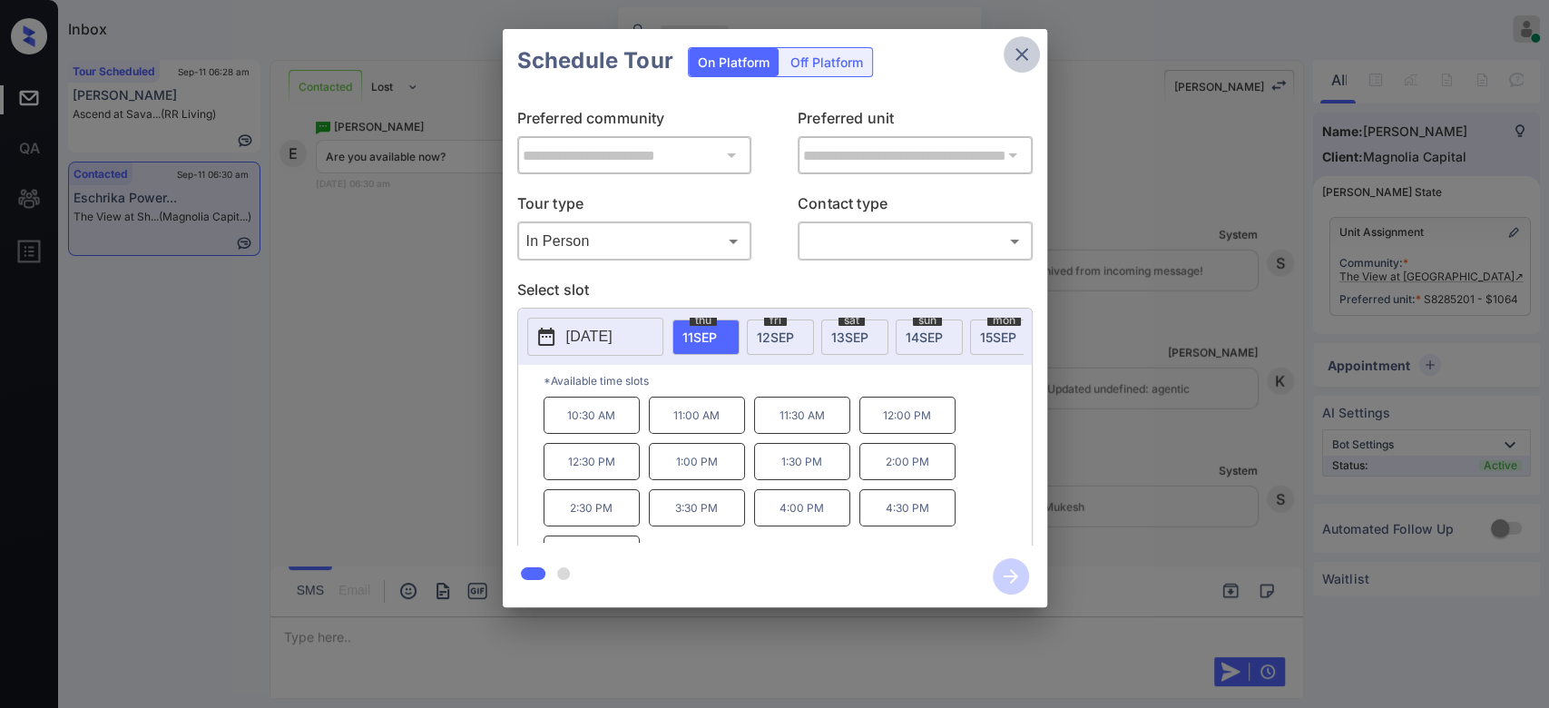
click at [1022, 54] on icon "close" at bounding box center [1022, 54] width 13 height 13
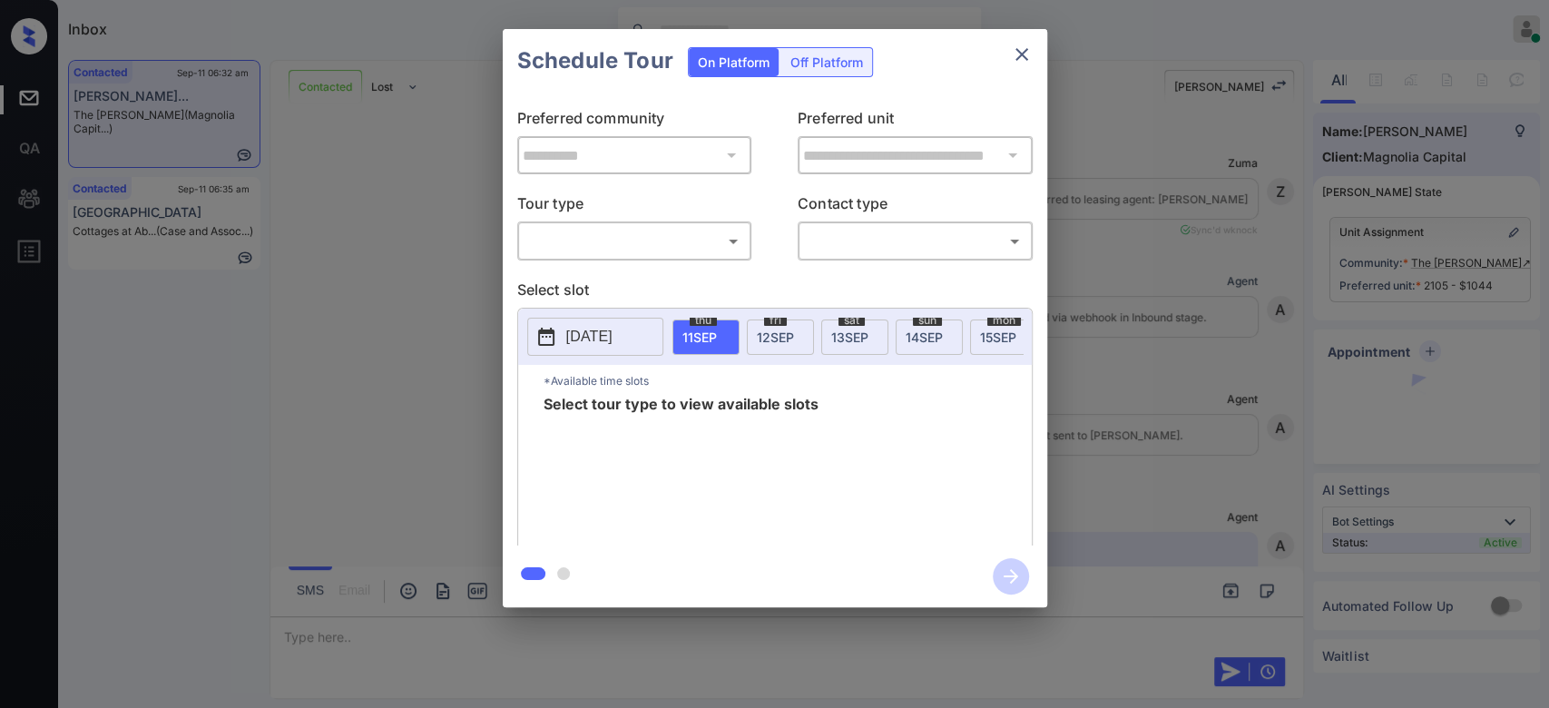
scroll to position [3275, 0]
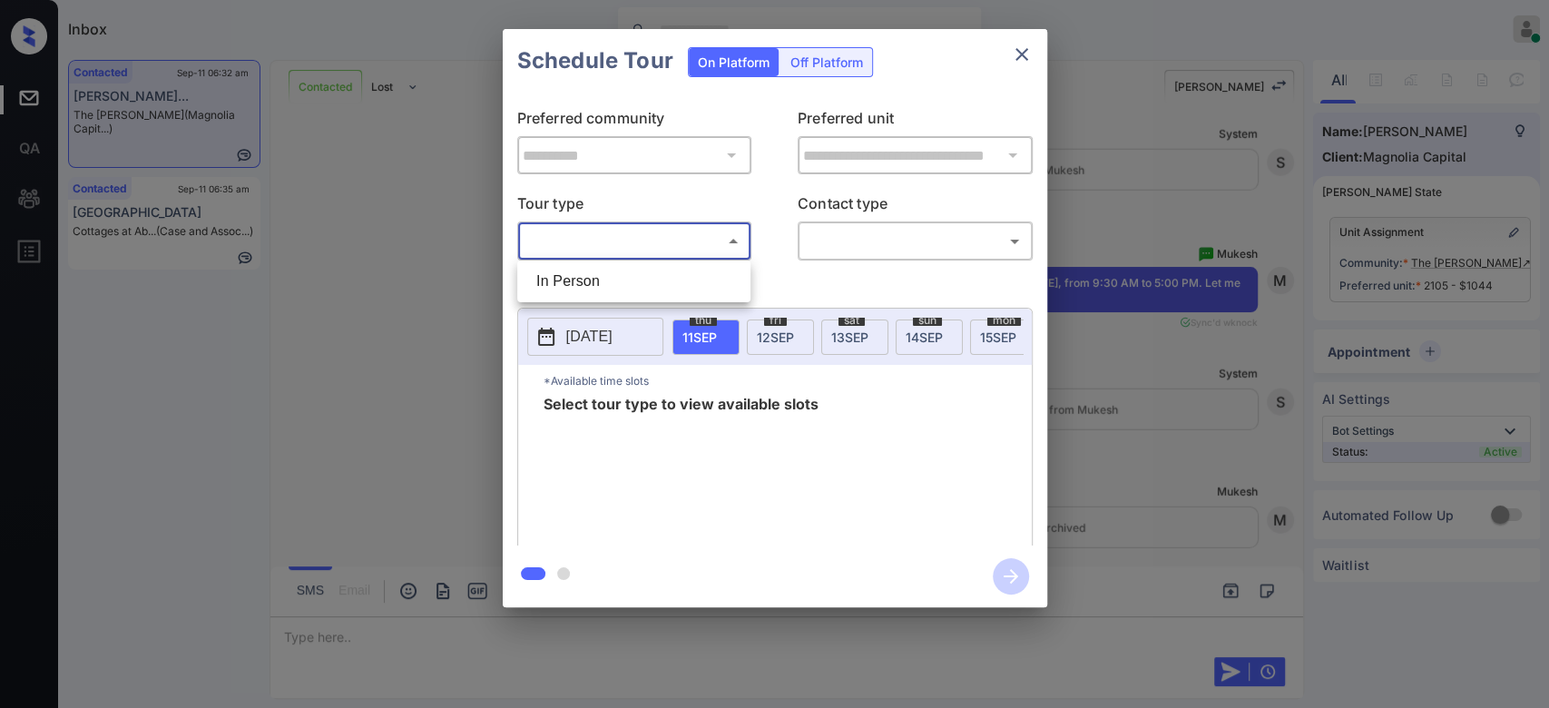
drag, startPoint x: 707, startPoint y: 249, endPoint x: 623, endPoint y: 270, distance: 86.3
click at [623, 270] on body "Inbox Mukesh Online Set yourself offline Set yourself on break Profile Switch t…" at bounding box center [774, 354] width 1549 height 708
click at [623, 270] on li "In Person" at bounding box center [634, 281] width 224 height 33
type input "********"
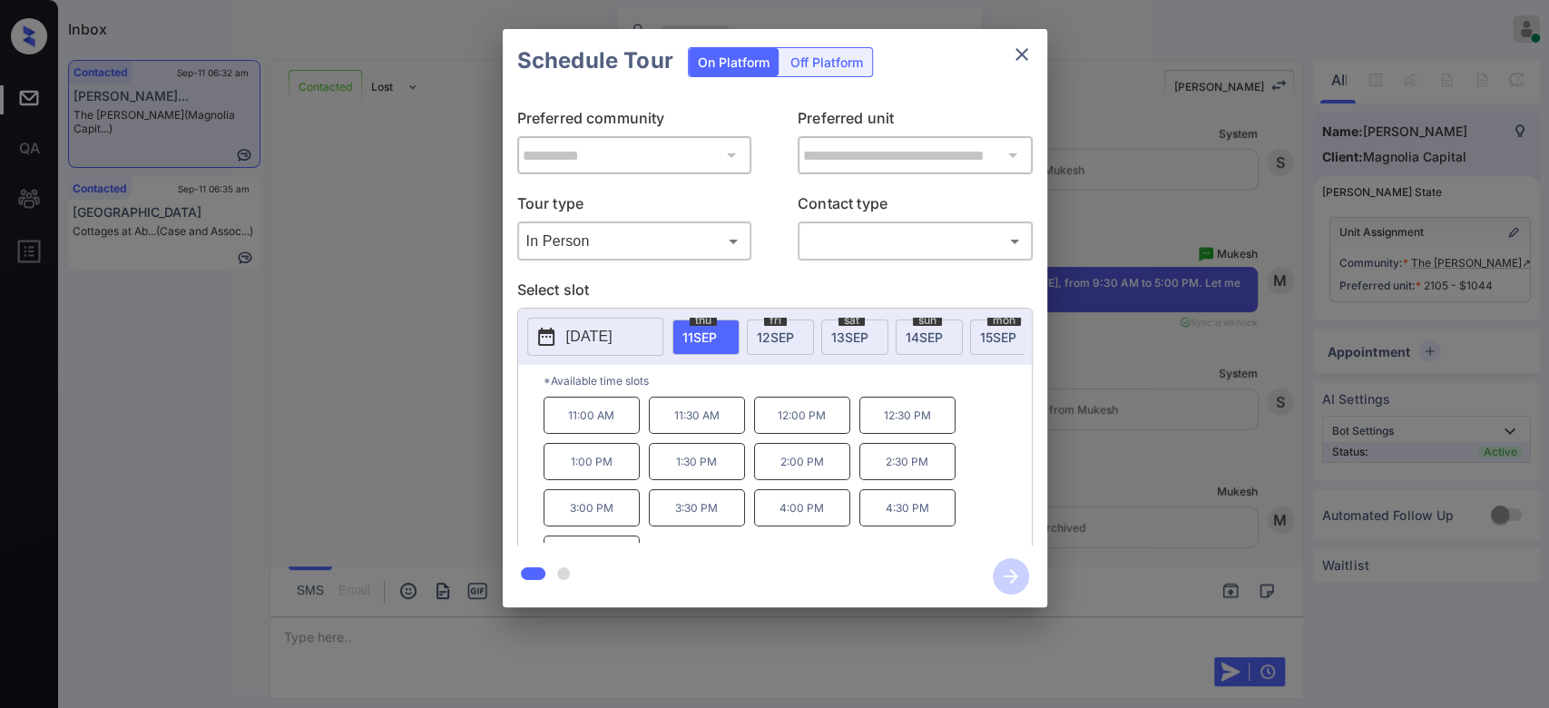
click at [843, 340] on span "13 SEP" at bounding box center [849, 336] width 37 height 15
click at [1023, 69] on button "close" at bounding box center [1022, 54] width 36 height 36
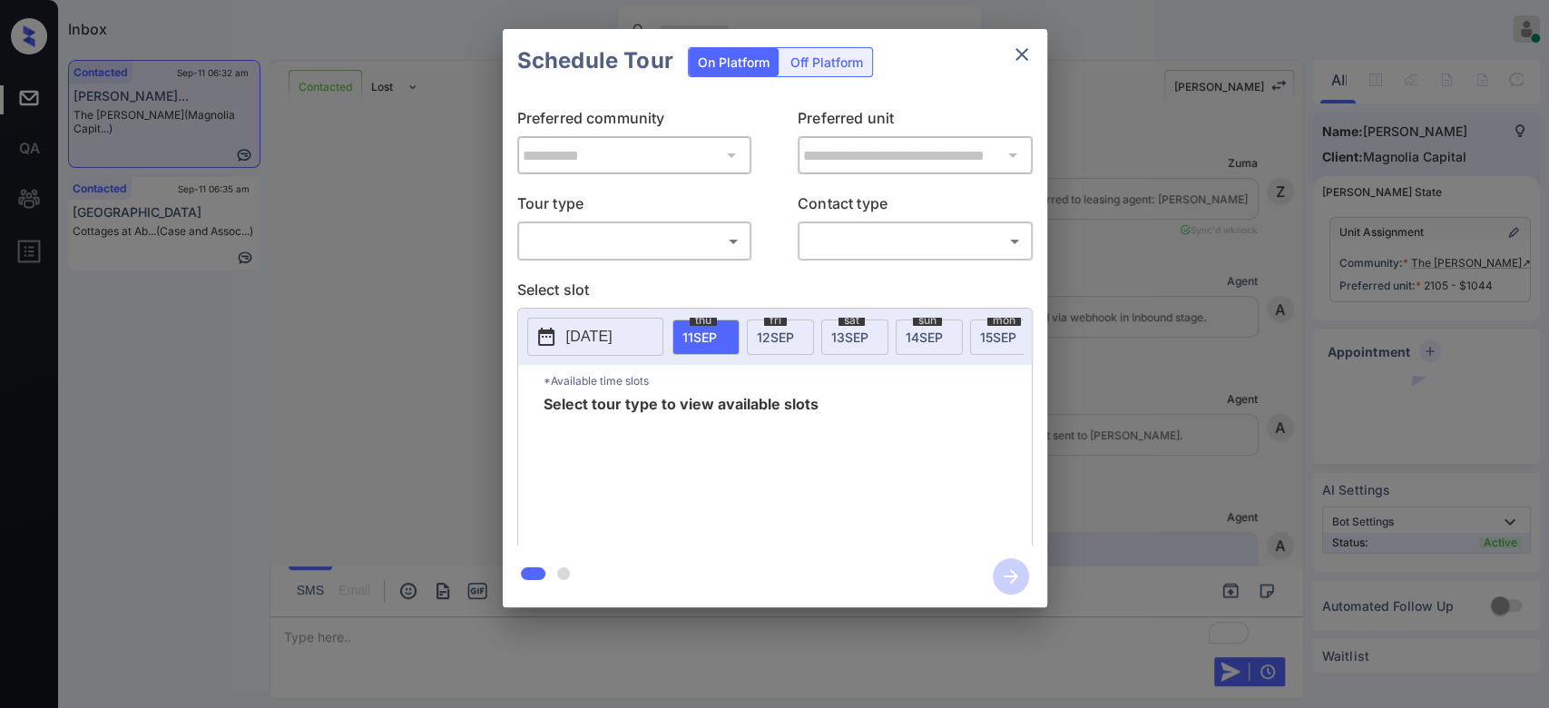
scroll to position [3314, 0]
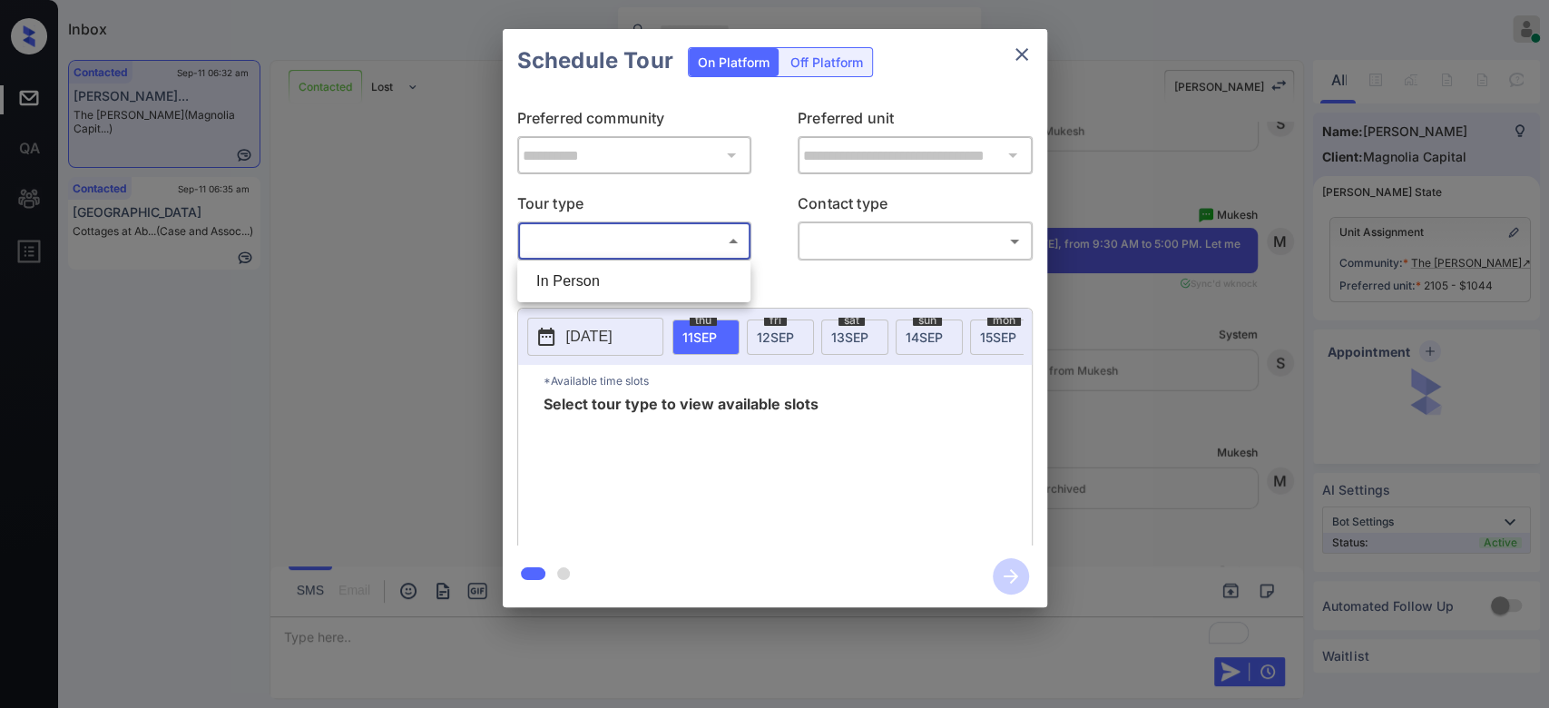
click at [693, 249] on body "Inbox Mukesh Online Set yourself offline Set yourself on break Profile Switch t…" at bounding box center [774, 354] width 1549 height 708
click at [570, 280] on li "In Person" at bounding box center [634, 281] width 224 height 33
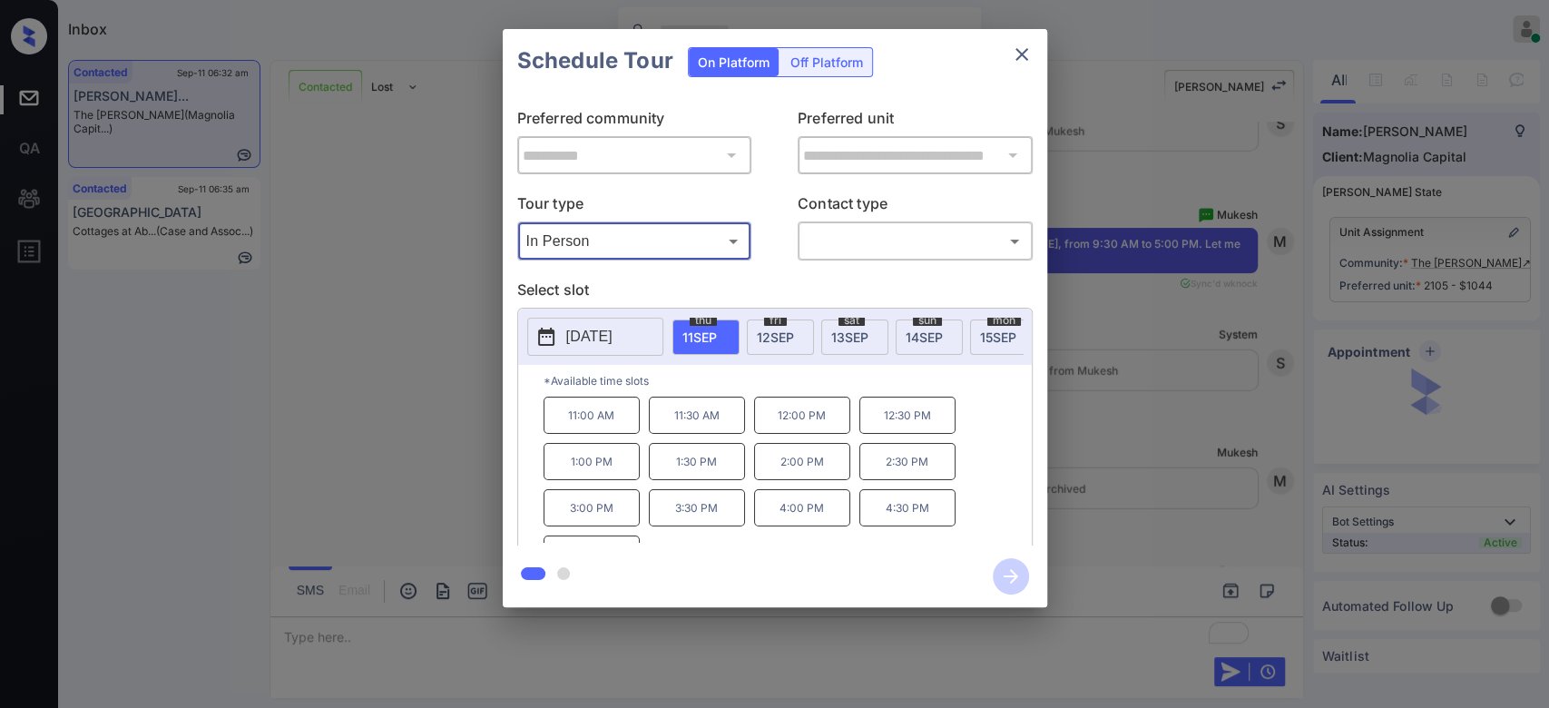
type input "********"
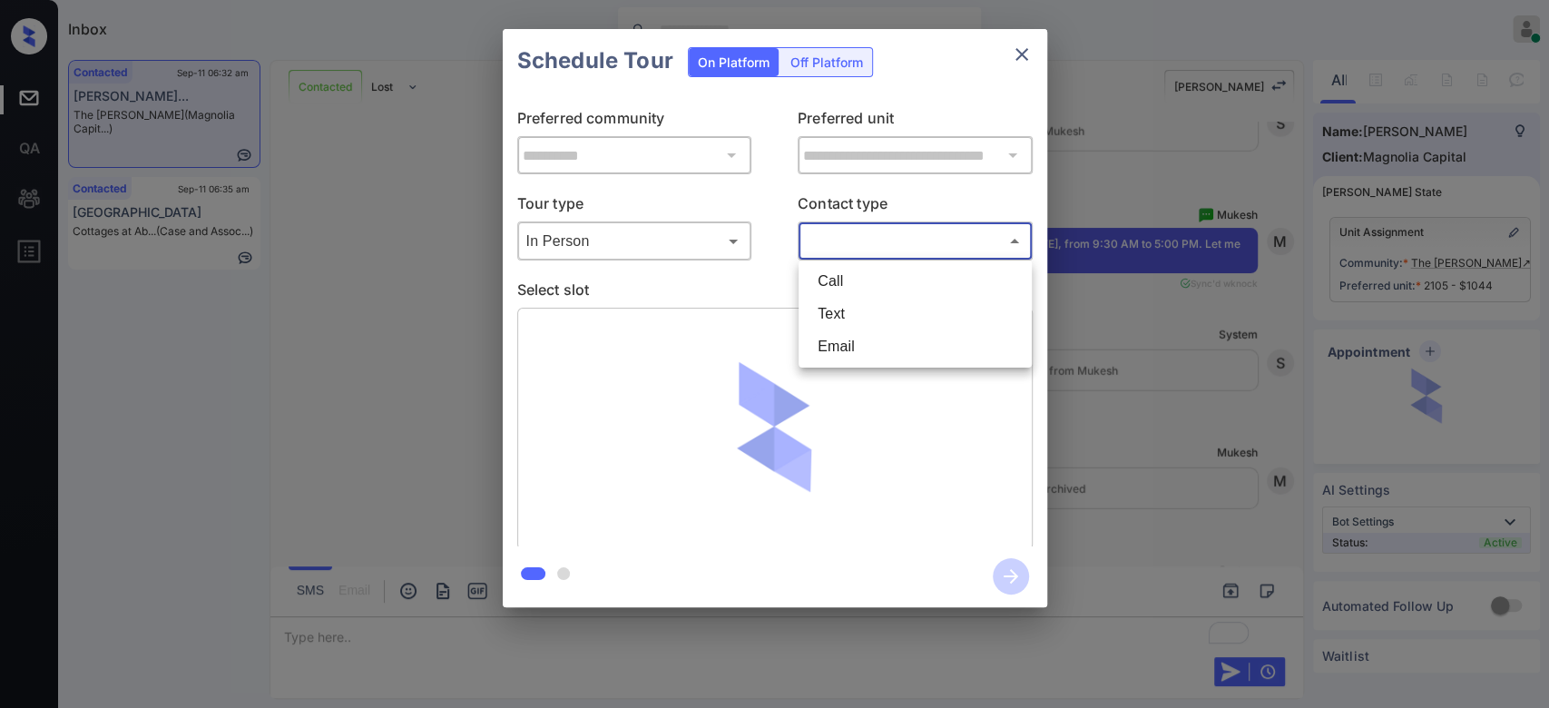
click at [892, 240] on body "Inbox Mukesh Online Set yourself offline Set yourself on break Profile Switch t…" at bounding box center [774, 354] width 1549 height 708
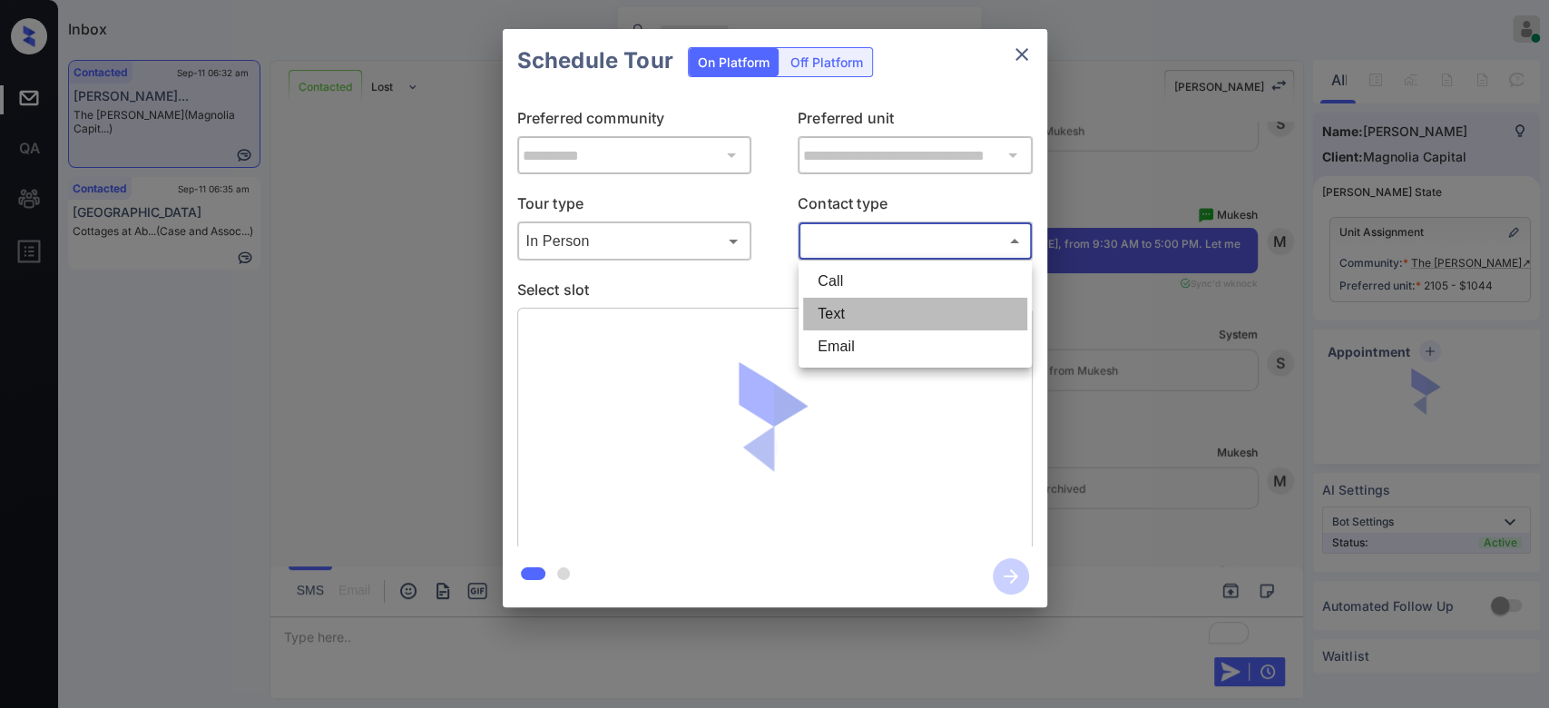
click at [846, 309] on li "Text" at bounding box center [915, 314] width 224 height 33
type input "****"
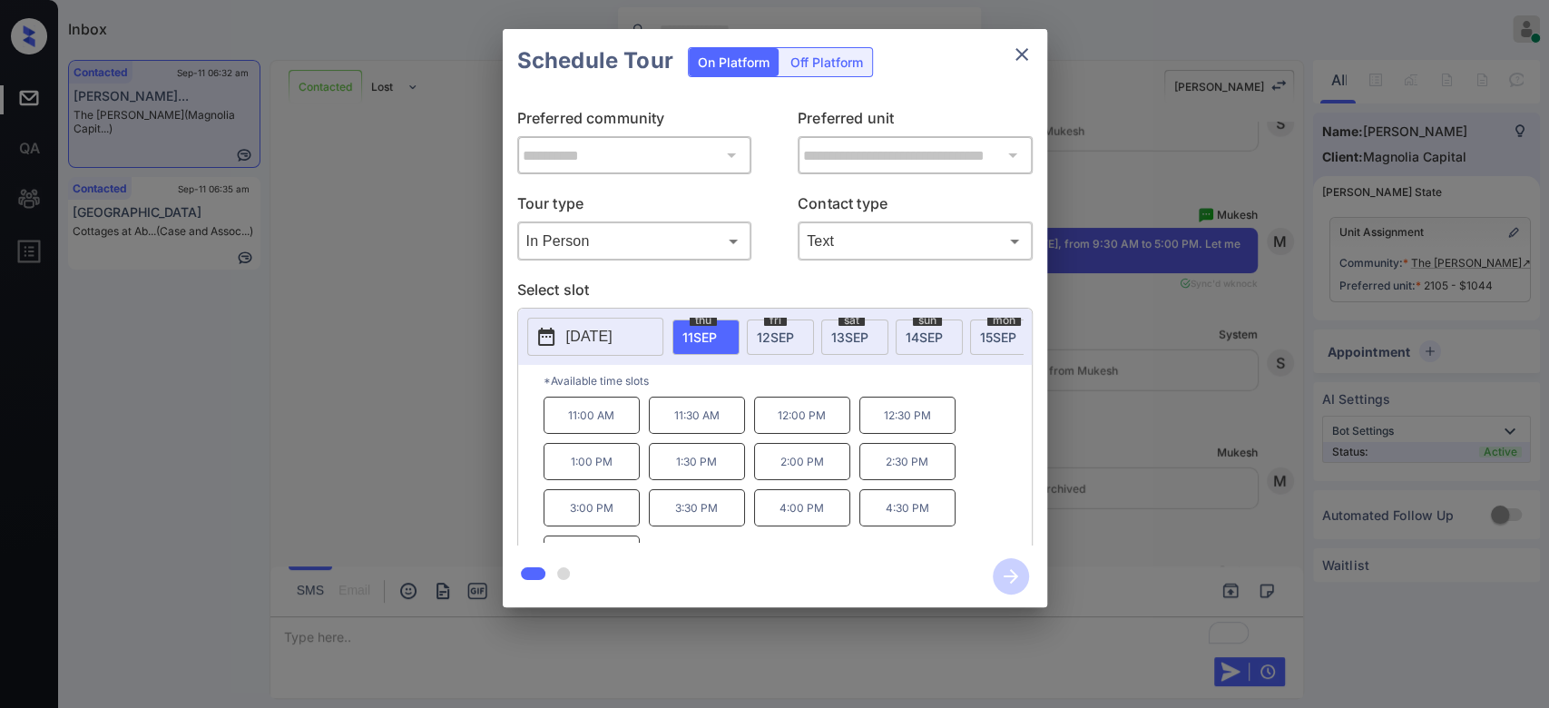
click at [852, 349] on div "[DATE]" at bounding box center [854, 336] width 67 height 35
click at [722, 479] on p "12:00 PM" at bounding box center [697, 461] width 96 height 37
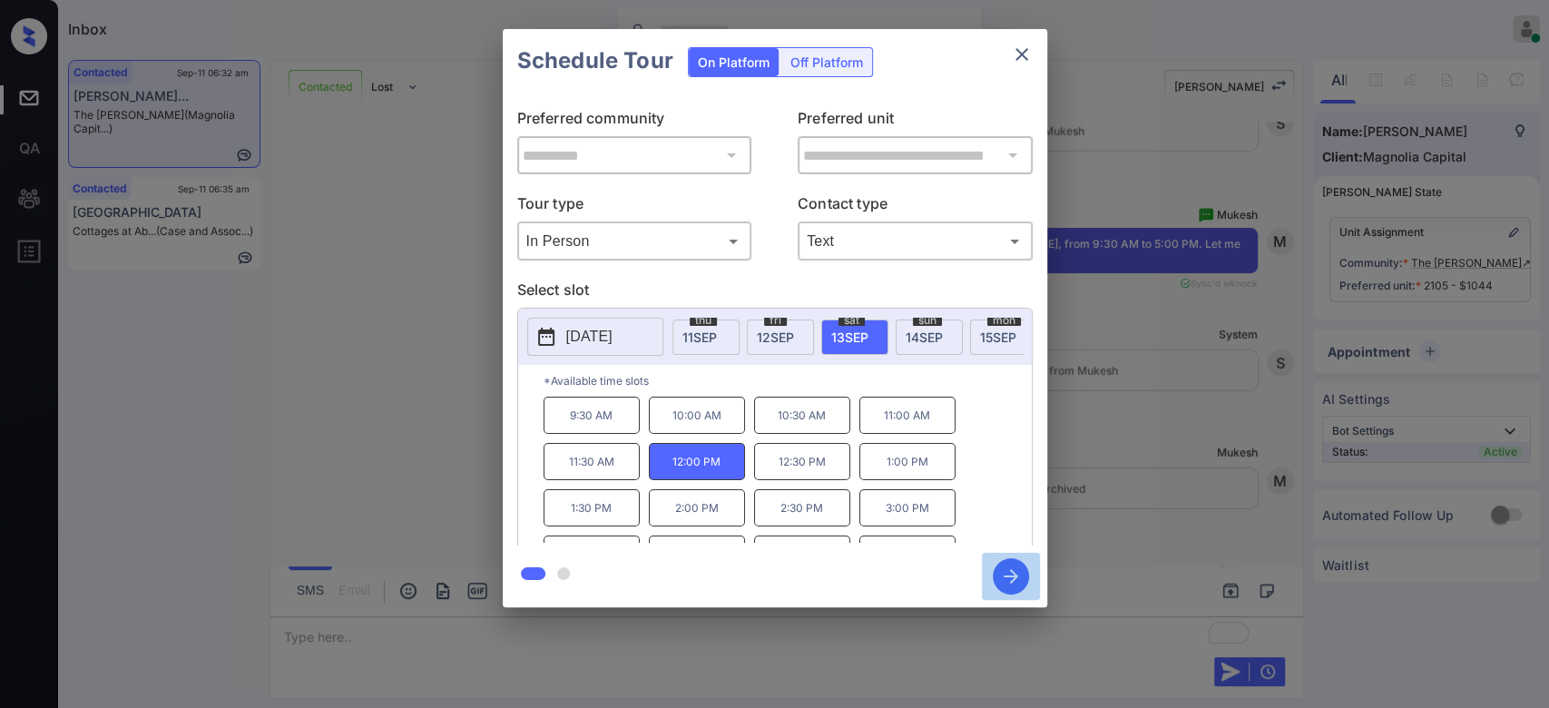
click at [1028, 588] on button "button" at bounding box center [1011, 576] width 58 height 47
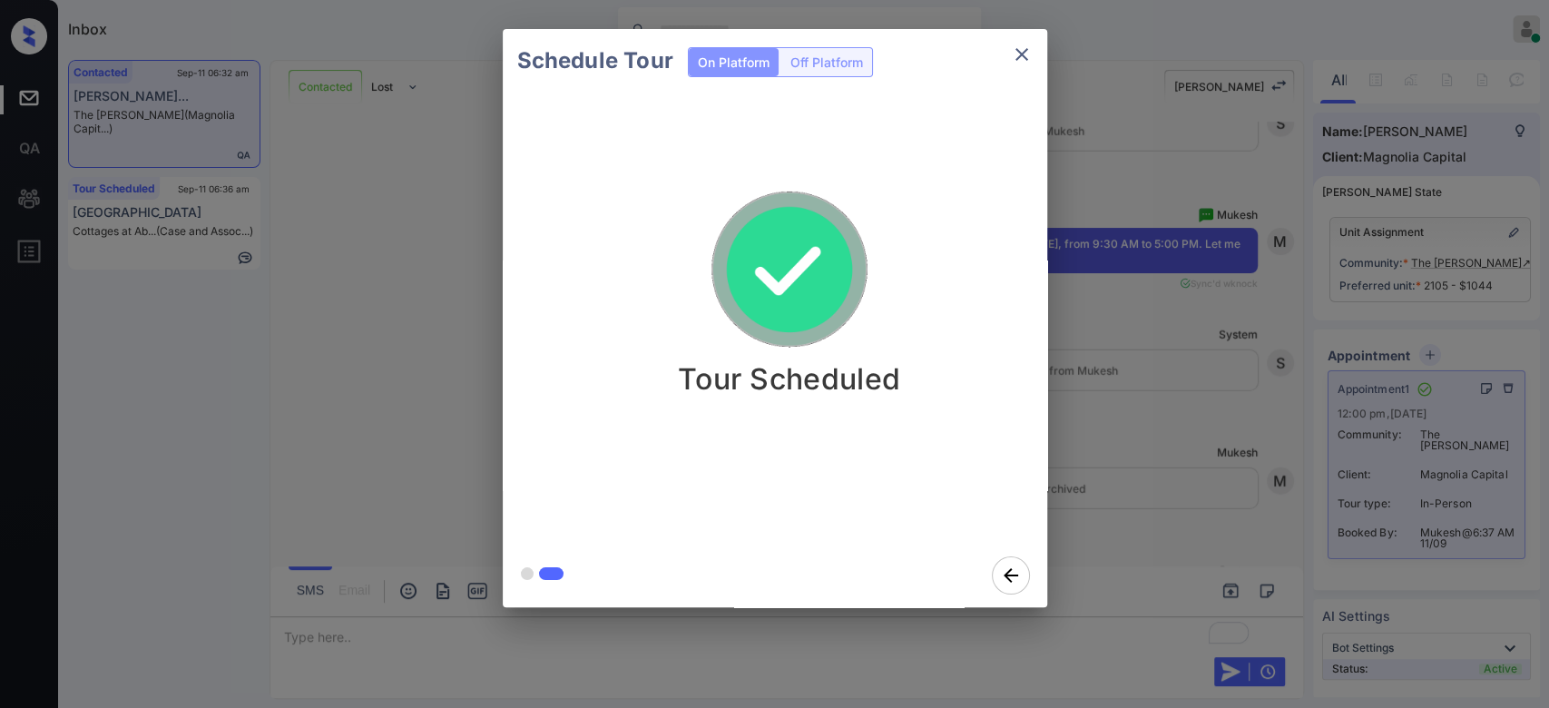
click at [1155, 355] on div "Schedule Tour On Platform Off Platform Tour Scheduled" at bounding box center [774, 318] width 1549 height 636
